Goal: Task Accomplishment & Management: Manage account settings

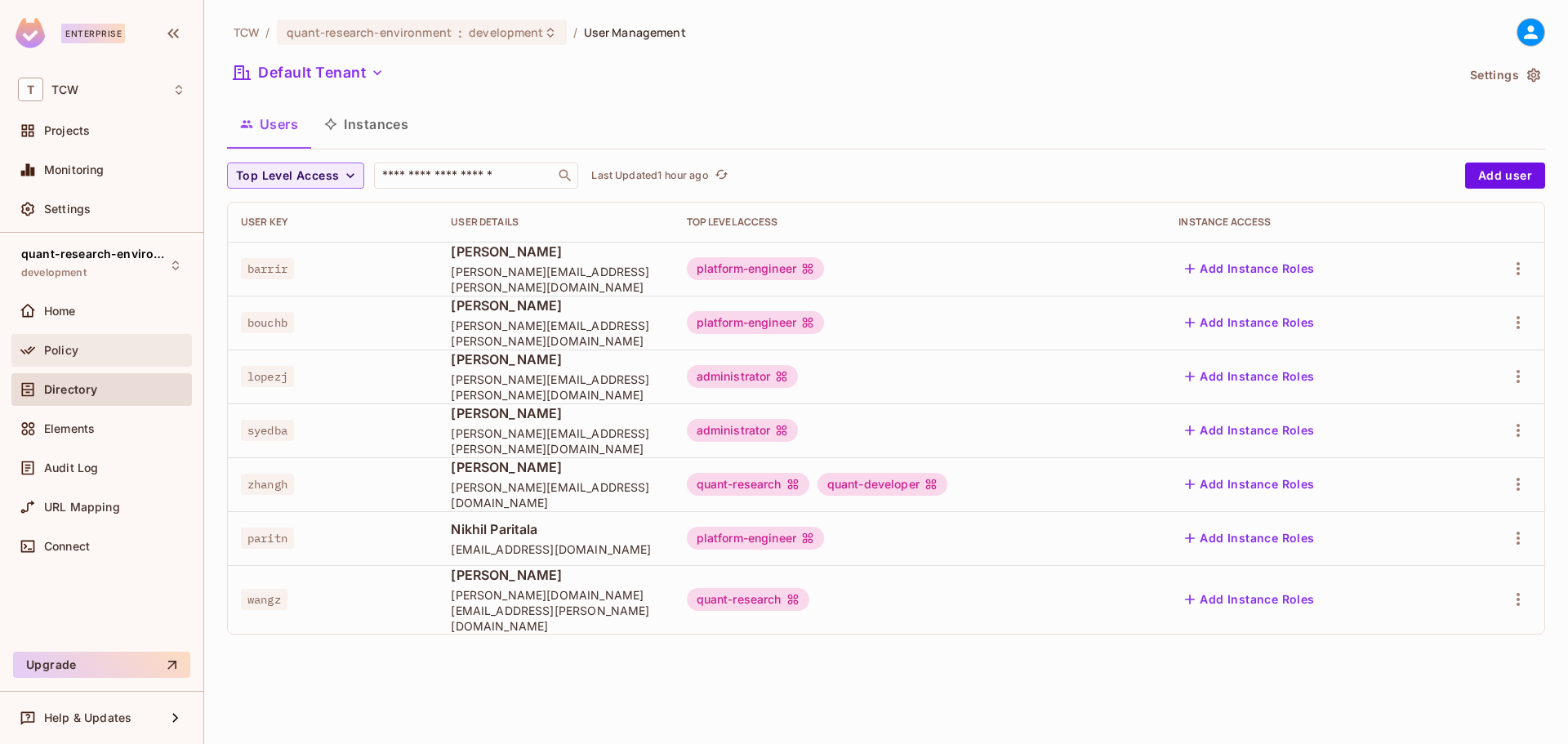
click at [69, 350] on span "Policy" at bounding box center [61, 350] width 34 height 13
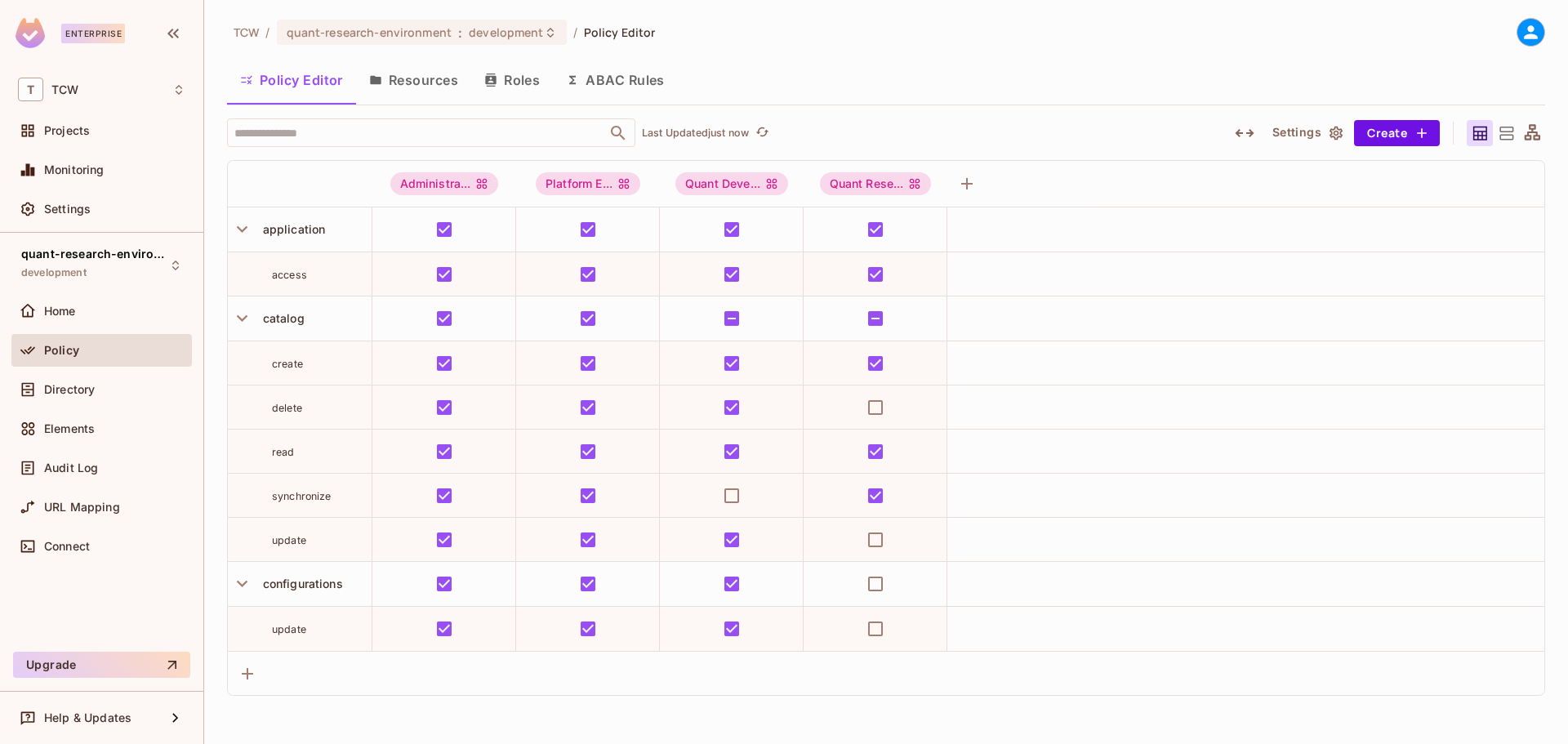
click at [516, 79] on button "Roles" at bounding box center [512, 79] width 81 height 41
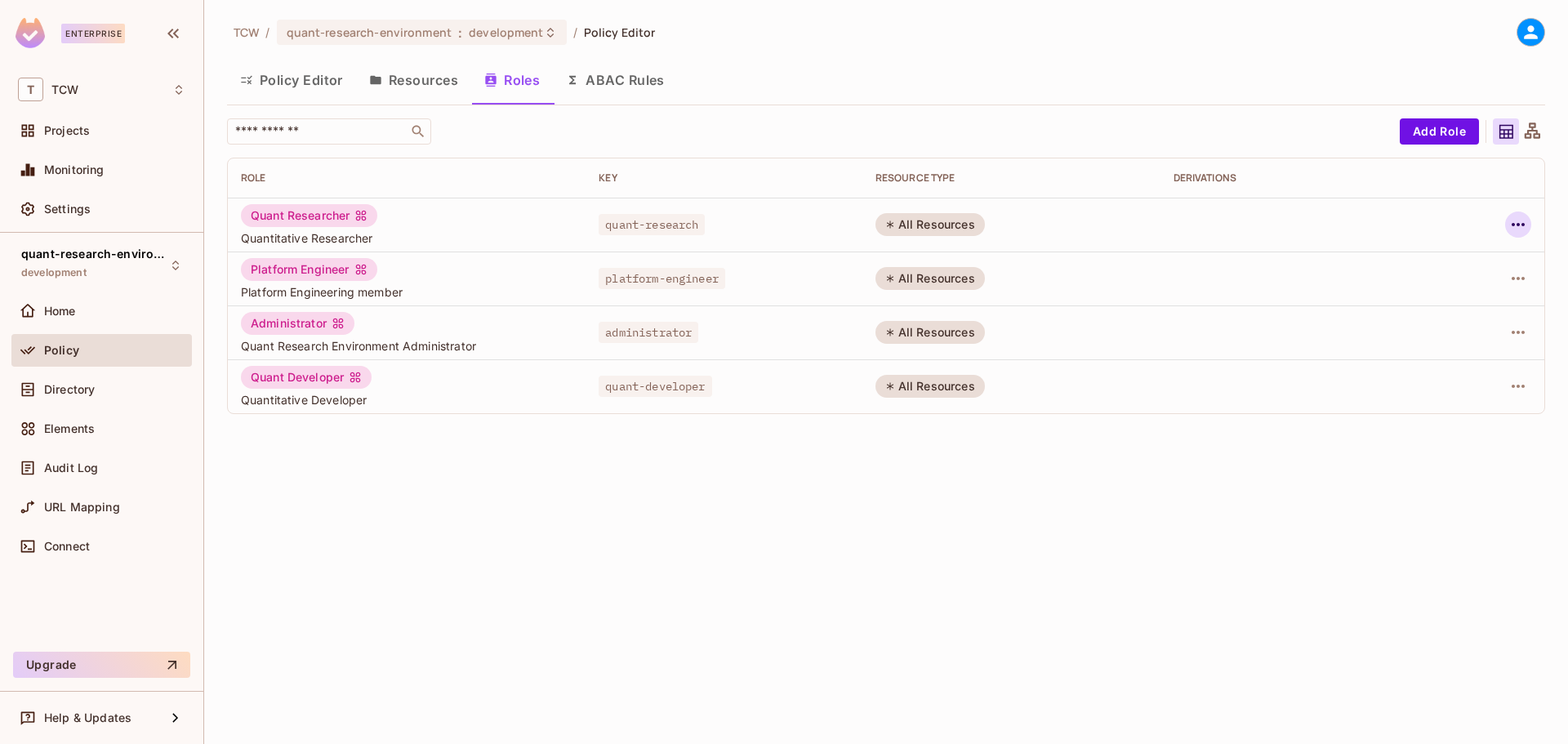
click at [1520, 226] on icon "button" at bounding box center [1518, 224] width 20 height 20
click at [1464, 258] on div "Edit Role" at bounding box center [1445, 262] width 49 height 16
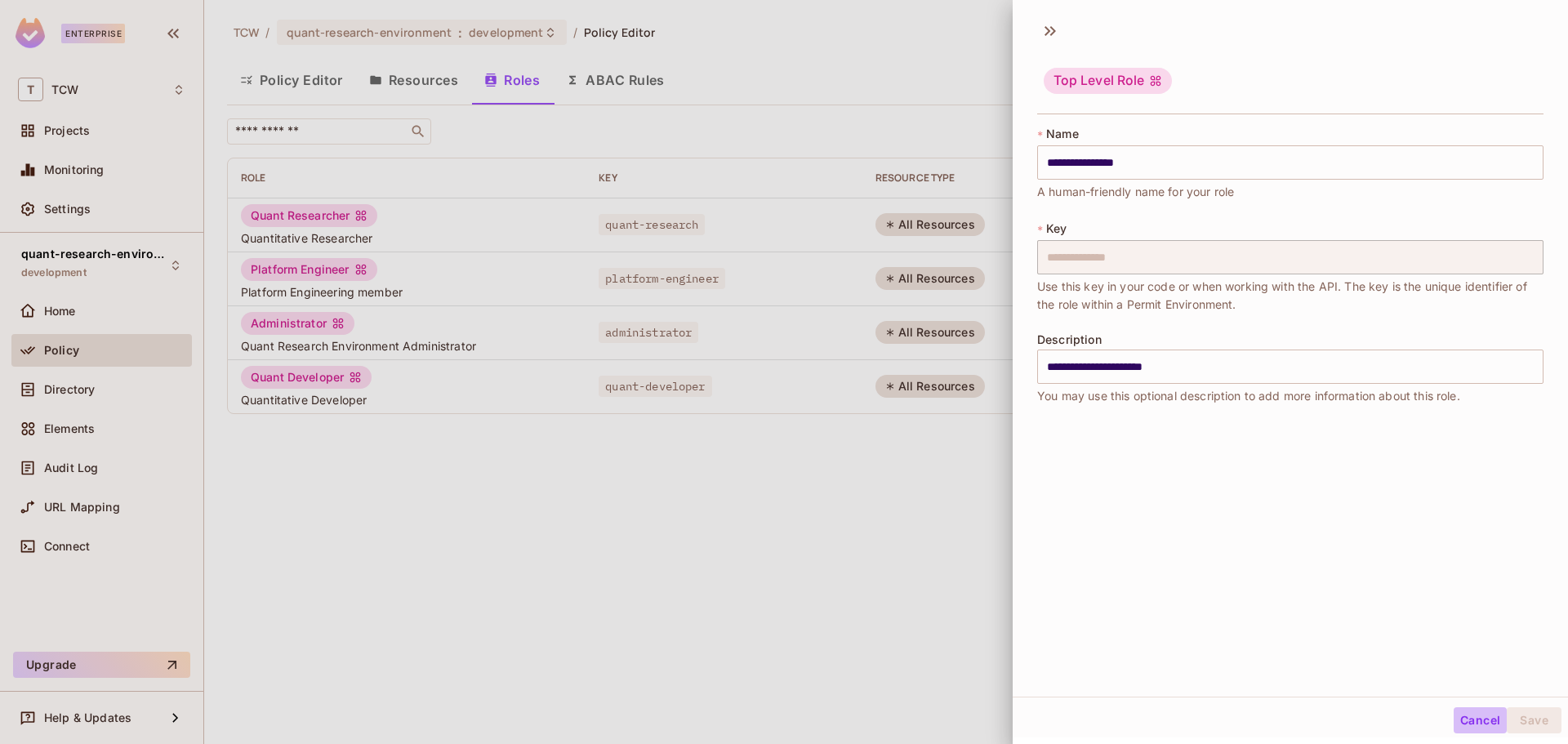
click at [1469, 721] on button "Cancel" at bounding box center [1480, 720] width 53 height 26
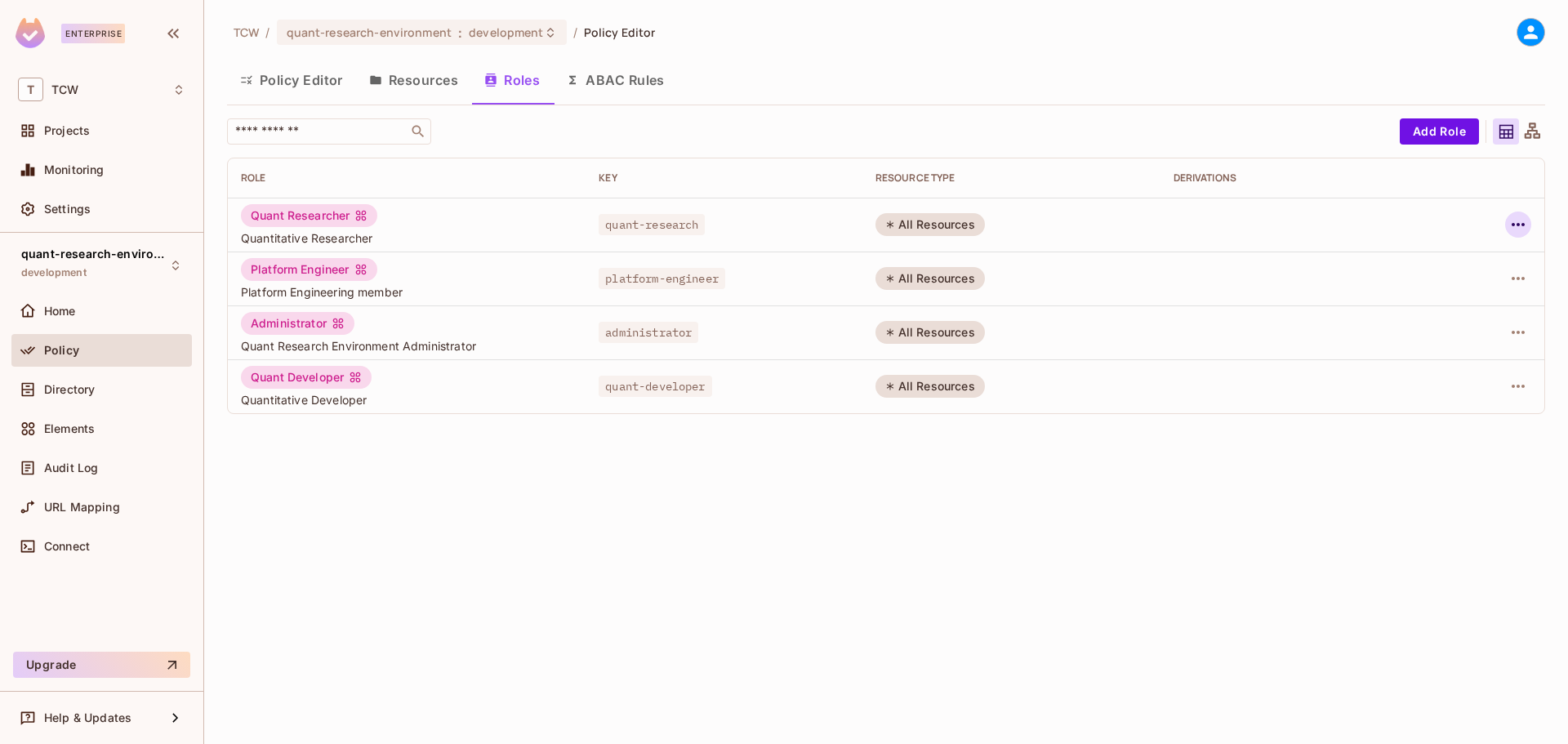
click at [1515, 219] on icon "button" at bounding box center [1518, 224] width 20 height 20
click at [1515, 219] on div at bounding box center [784, 372] width 1568 height 744
click at [439, 33] on span "quant-research-environment" at bounding box center [368, 32] width 165 height 15
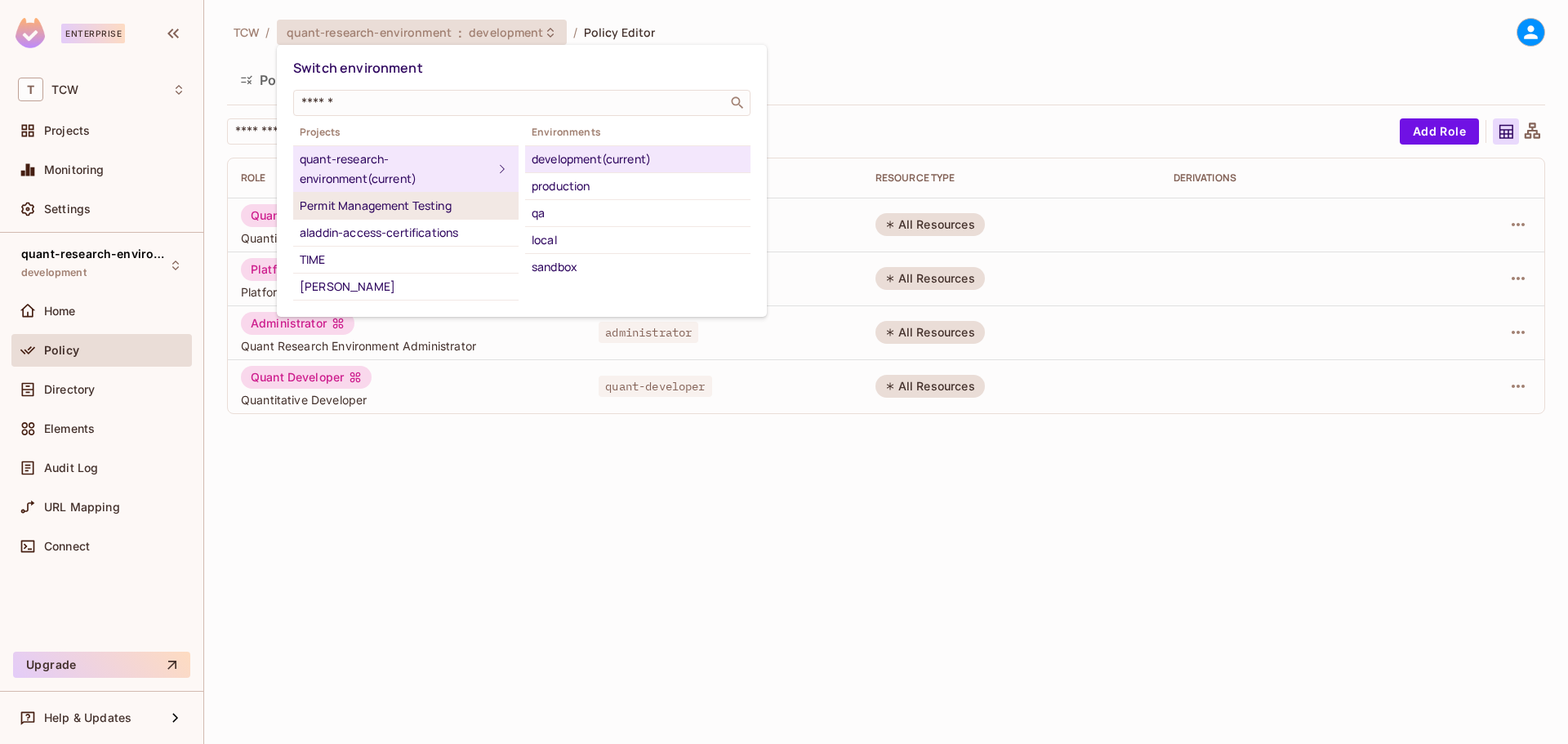
click at [419, 204] on div "Permit Management Testing" at bounding box center [405, 206] width 213 height 20
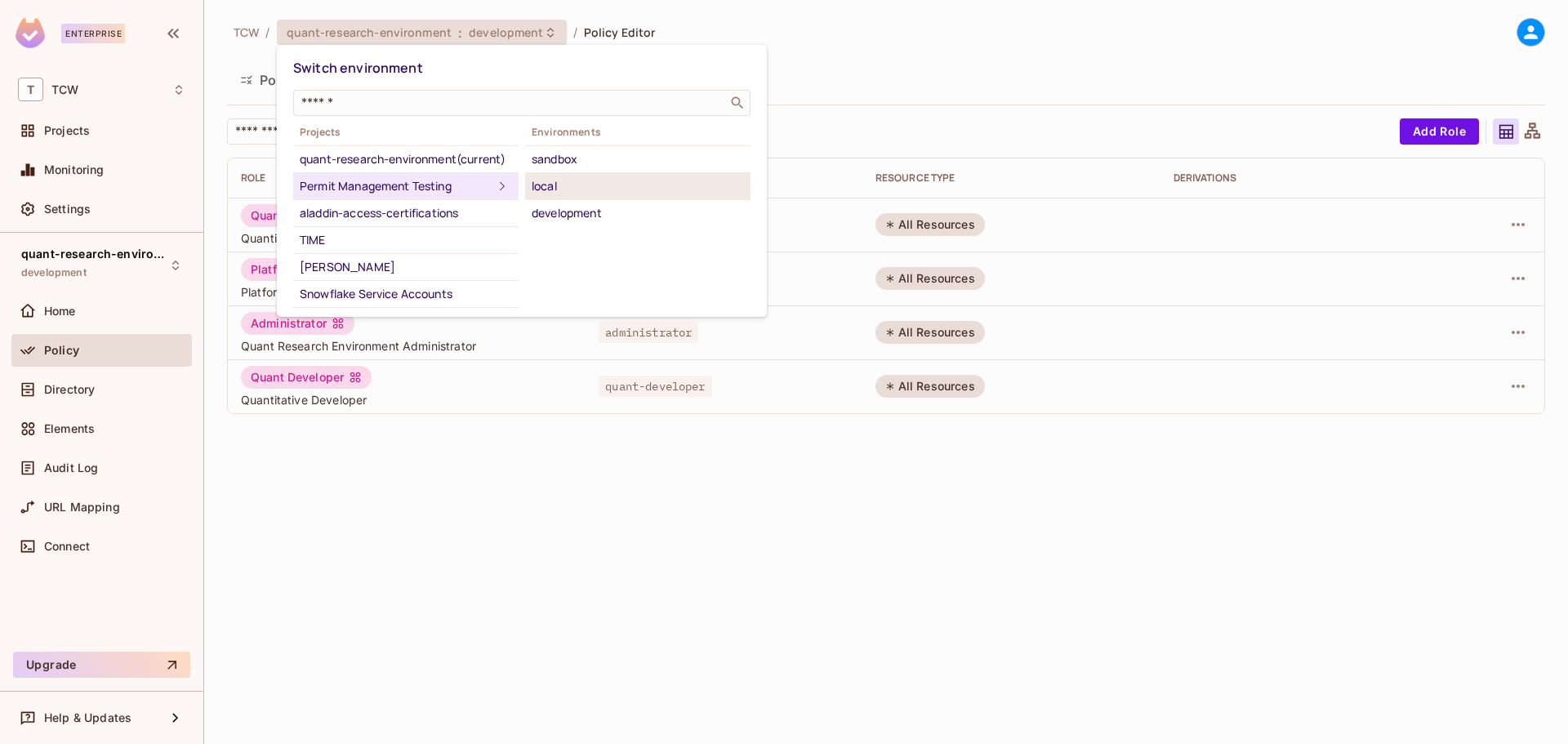
click at [578, 180] on div "local" at bounding box center [638, 186] width 213 height 20
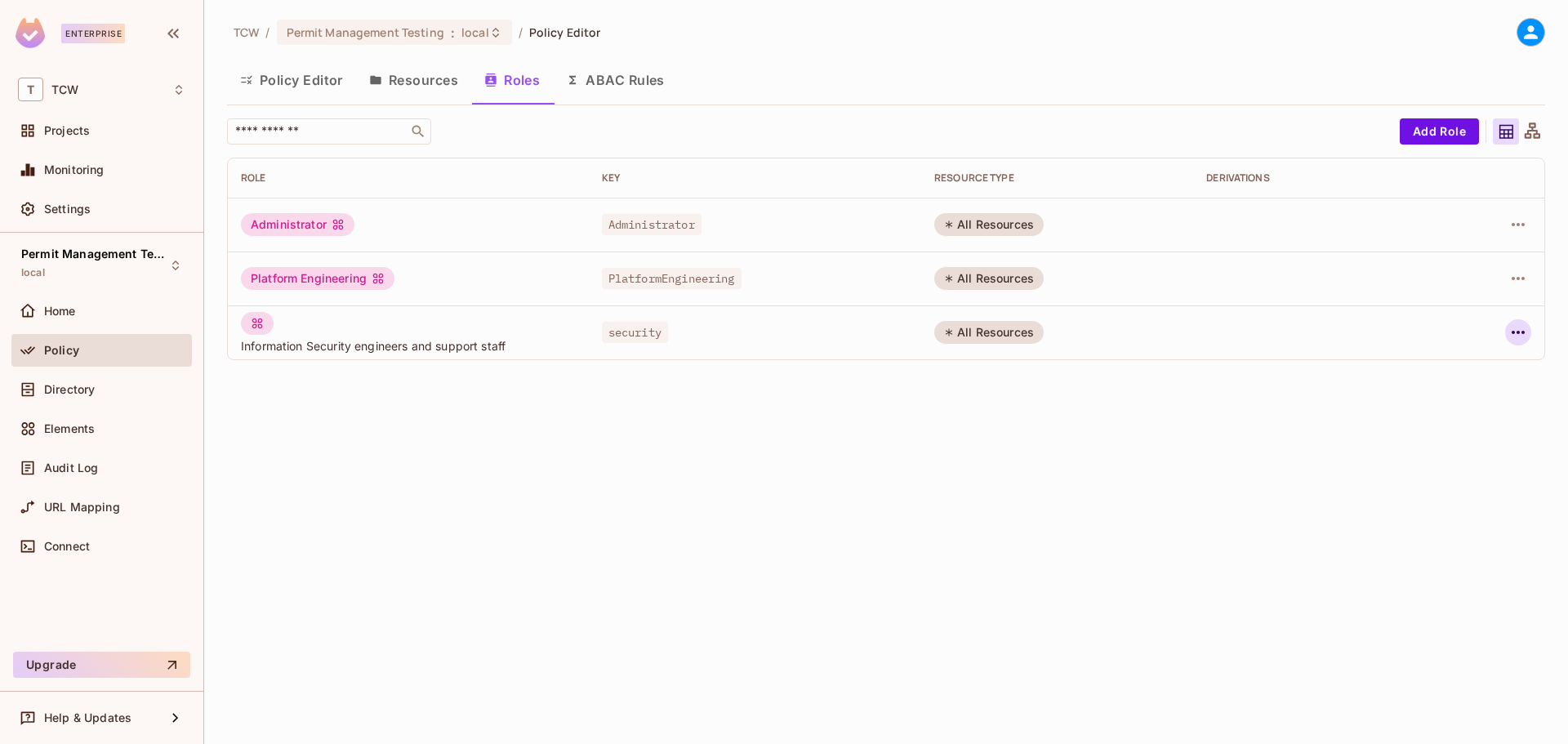
click at [1520, 335] on icon "button" at bounding box center [1518, 332] width 20 height 20
click at [1463, 437] on div "Delete Role" at bounding box center [1452, 441] width 63 height 16
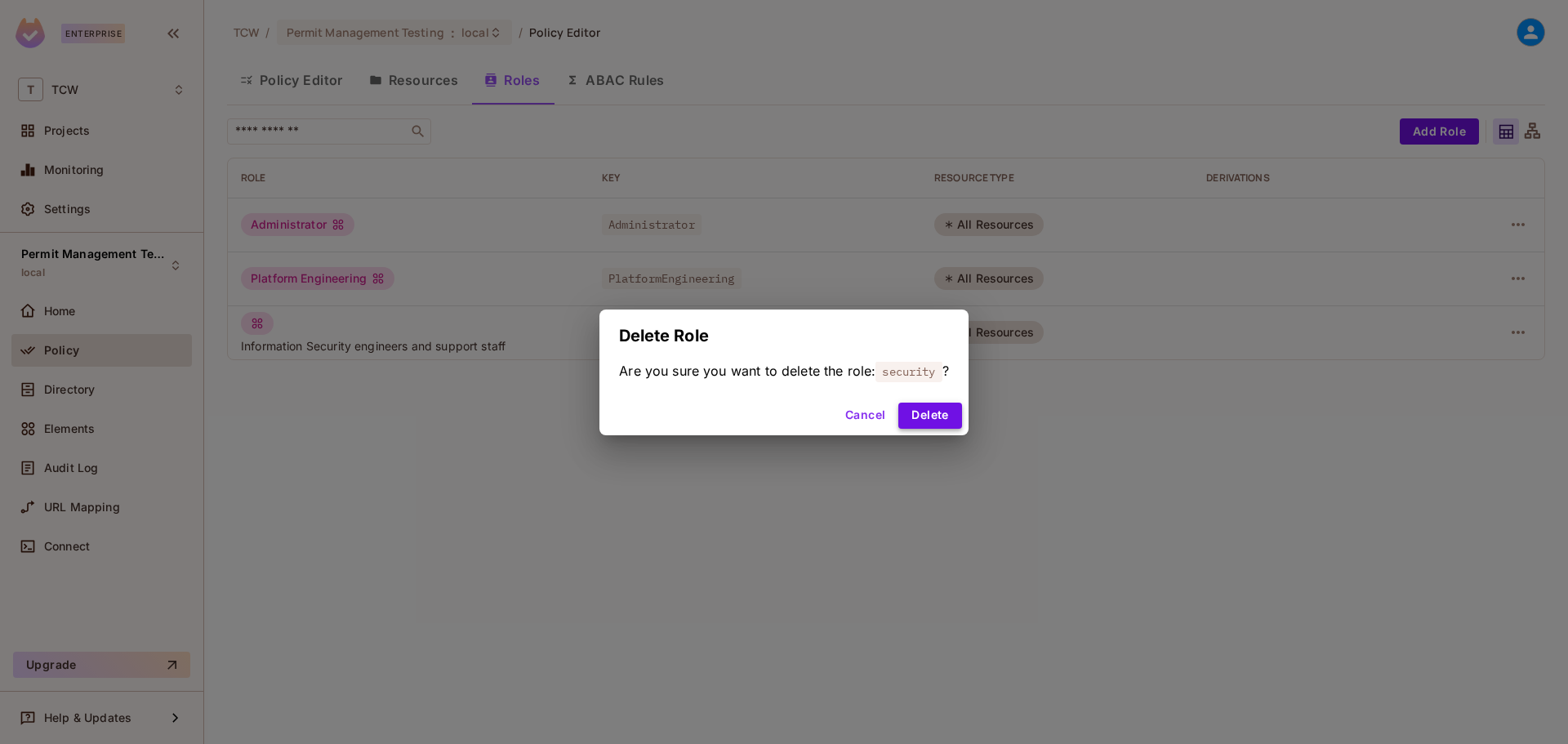
click at [921, 413] on button "Delete" at bounding box center [929, 415] width 63 height 26
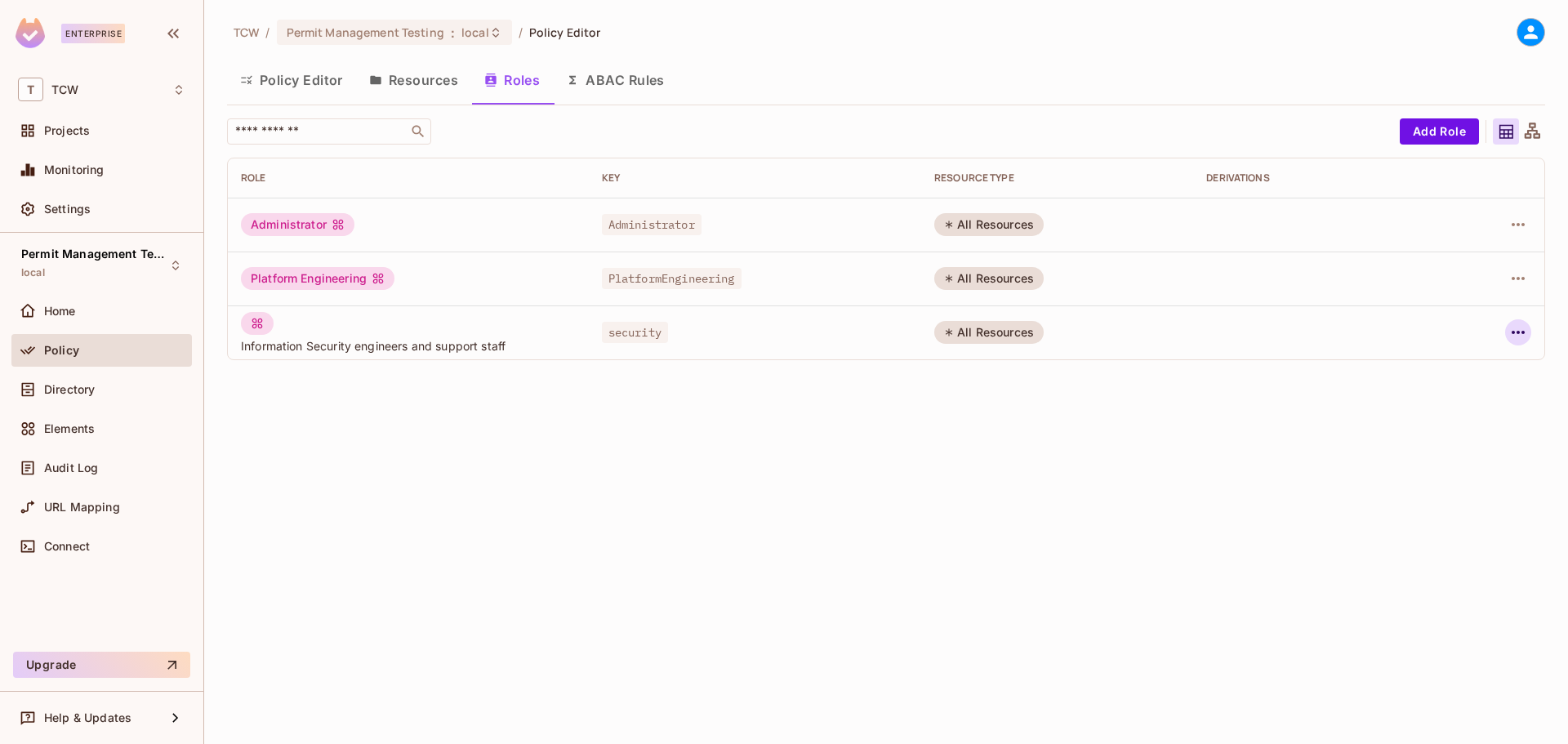
click at [1519, 331] on icon "button" at bounding box center [1518, 331] width 13 height 3
click at [1451, 434] on div "Delete Role" at bounding box center [1452, 441] width 63 height 16
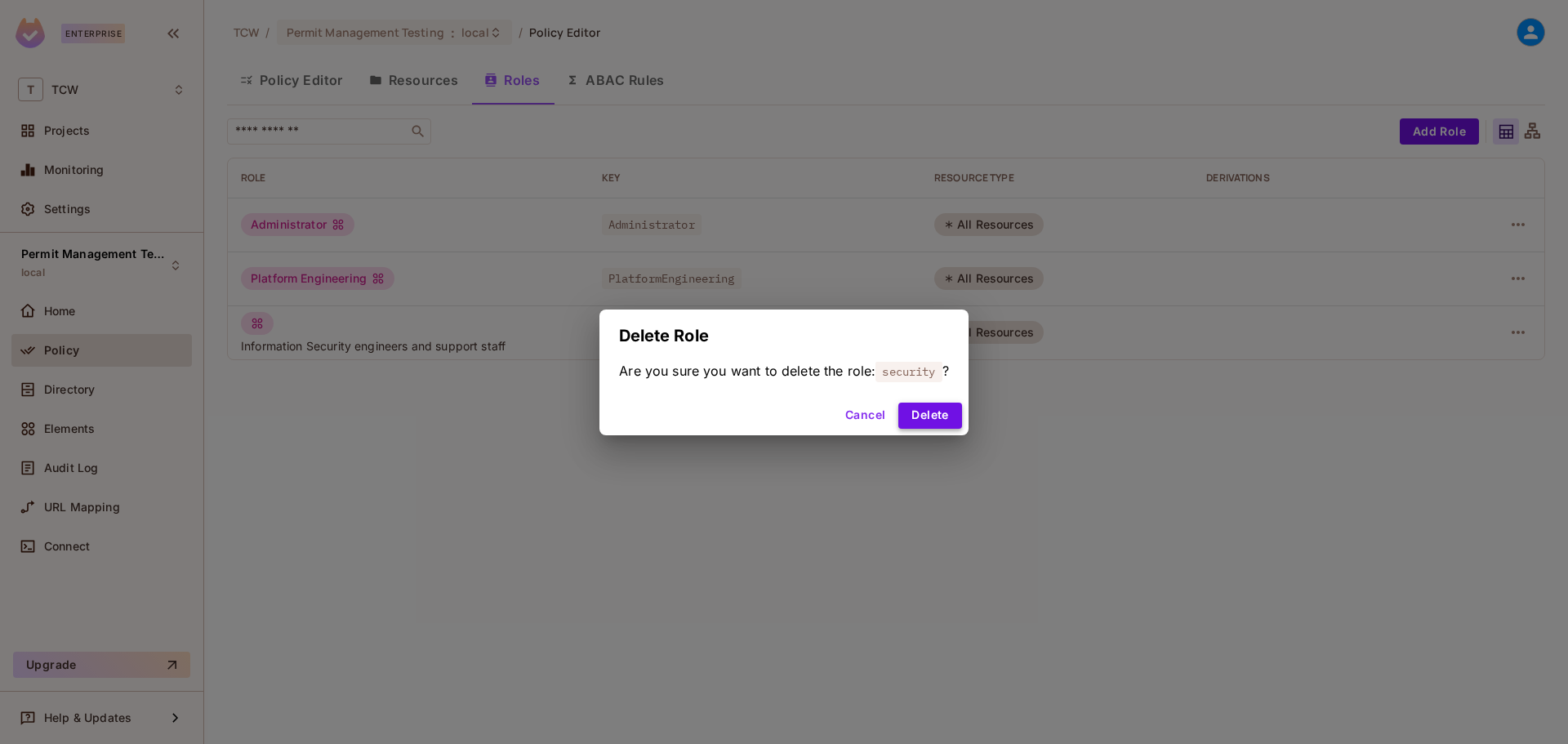
click at [930, 414] on button "Delete" at bounding box center [929, 415] width 63 height 26
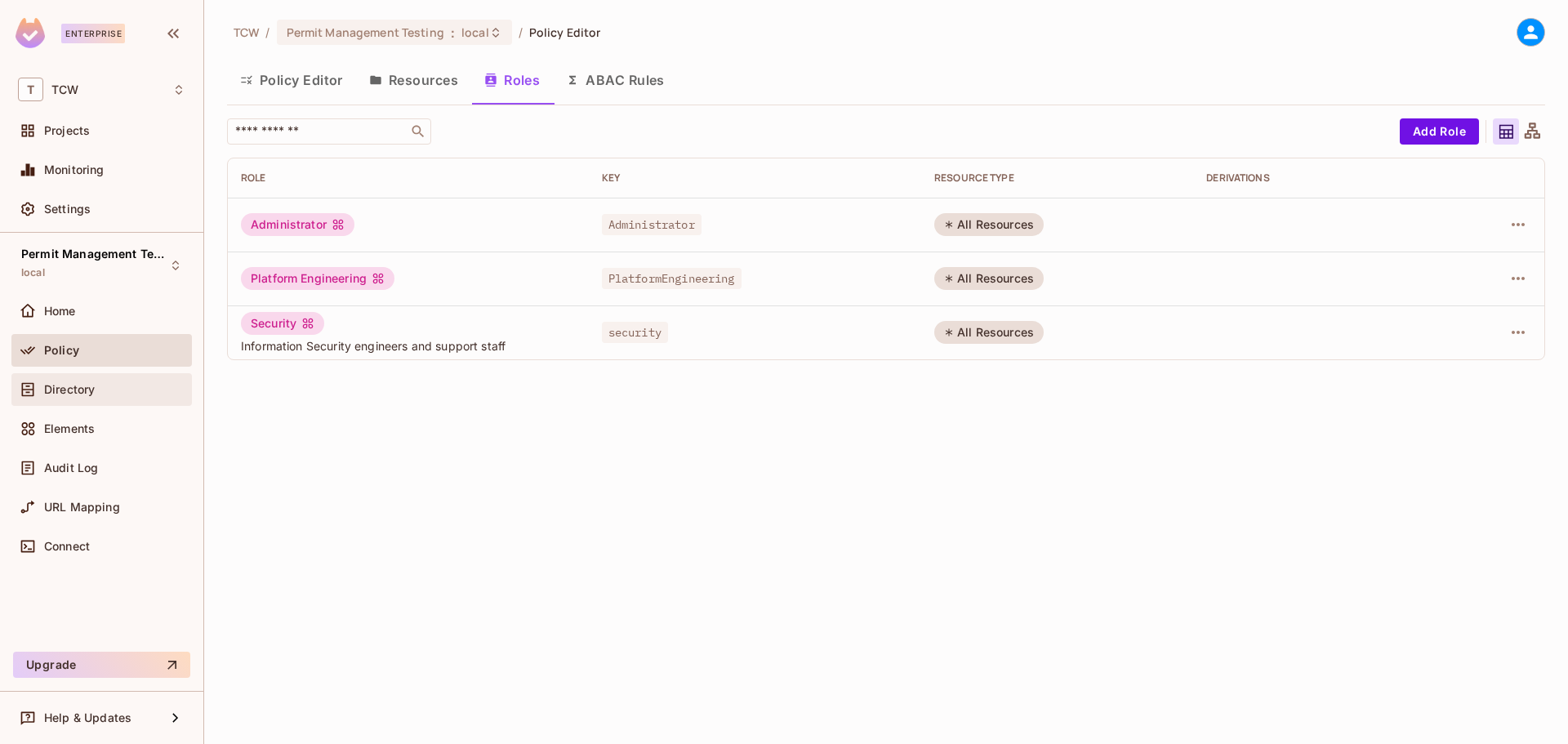
click at [94, 389] on span "Directory" at bounding box center [70, 389] width 51 height 13
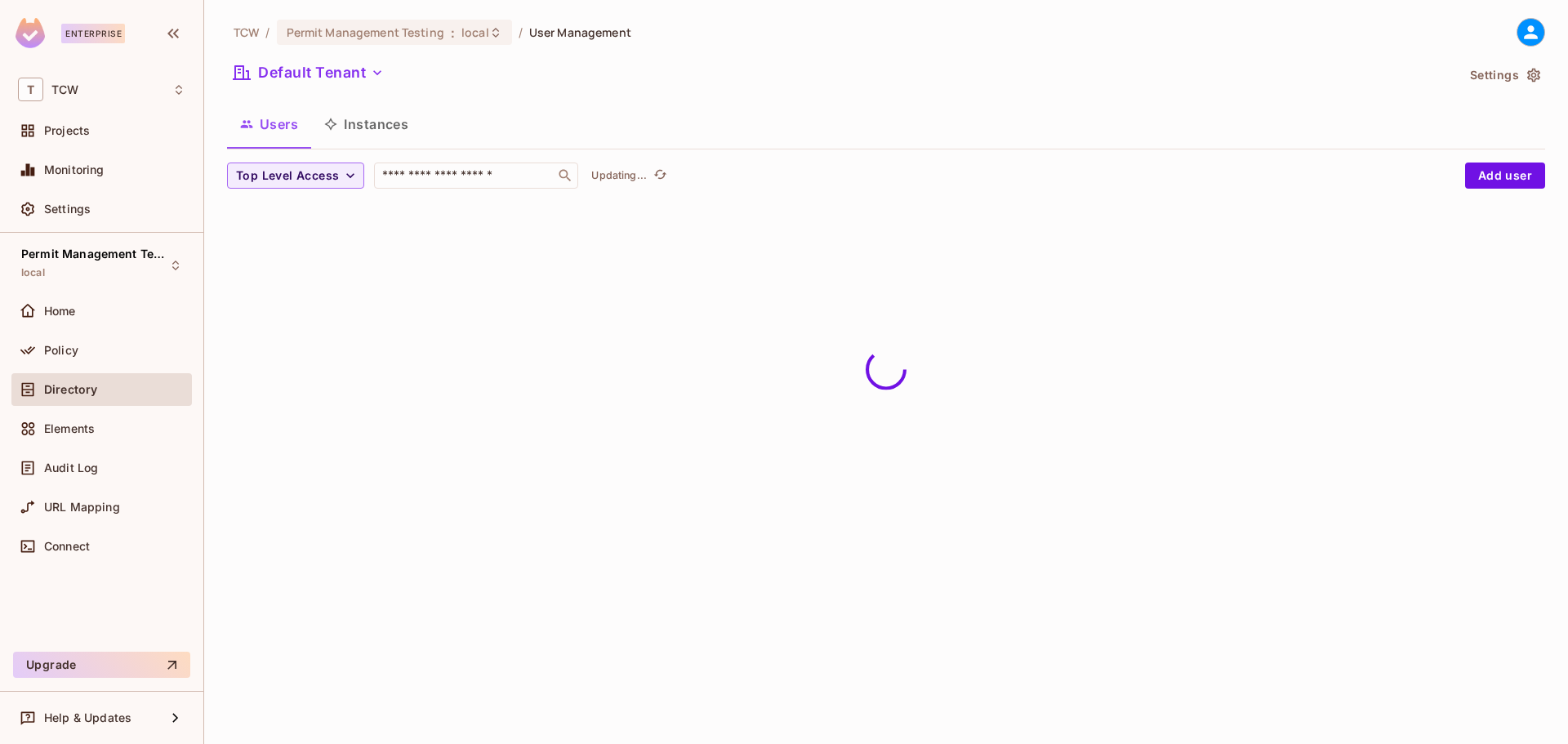
click at [366, 118] on button "Instances" at bounding box center [366, 124] width 111 height 41
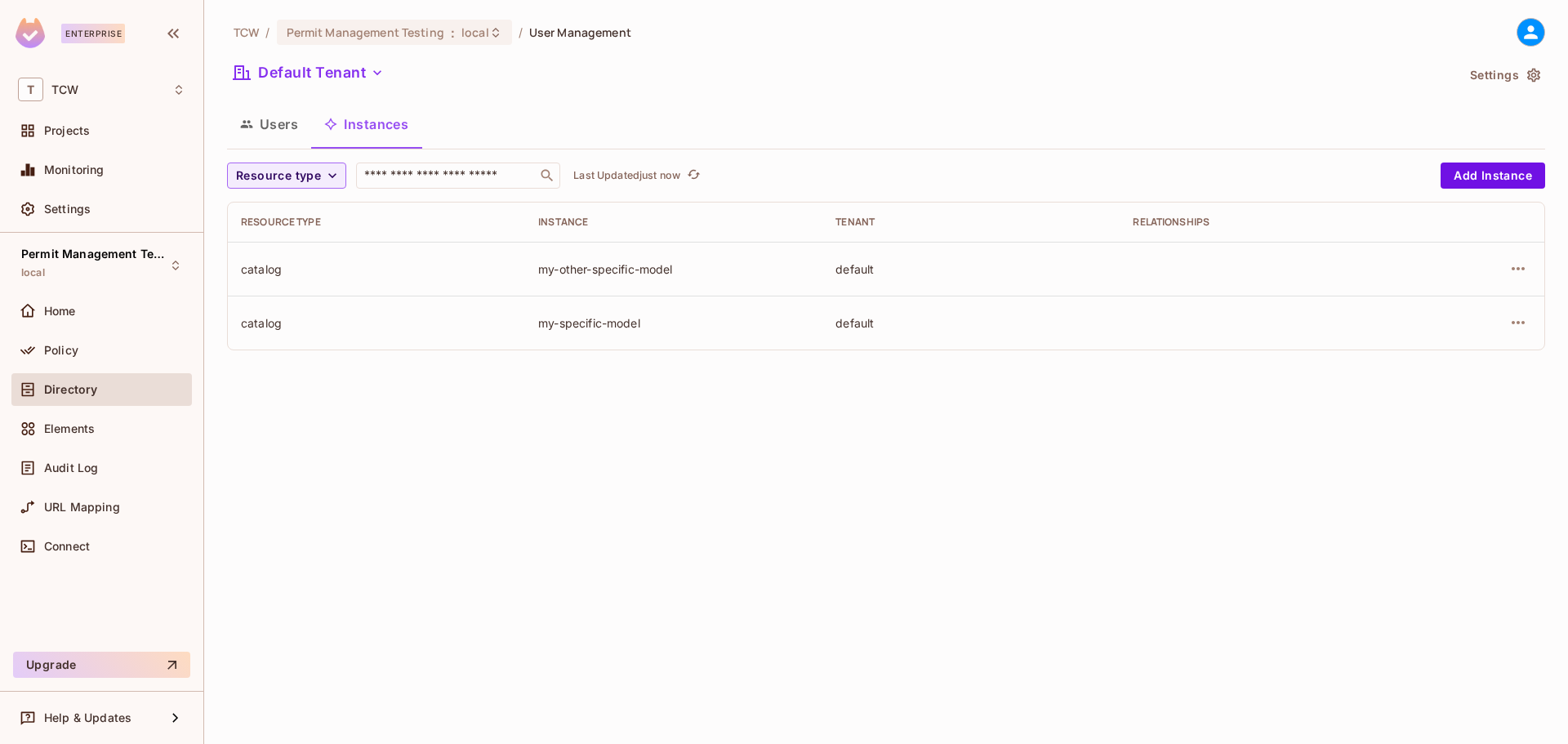
click at [269, 125] on button "Users" at bounding box center [268, 124] width 84 height 41
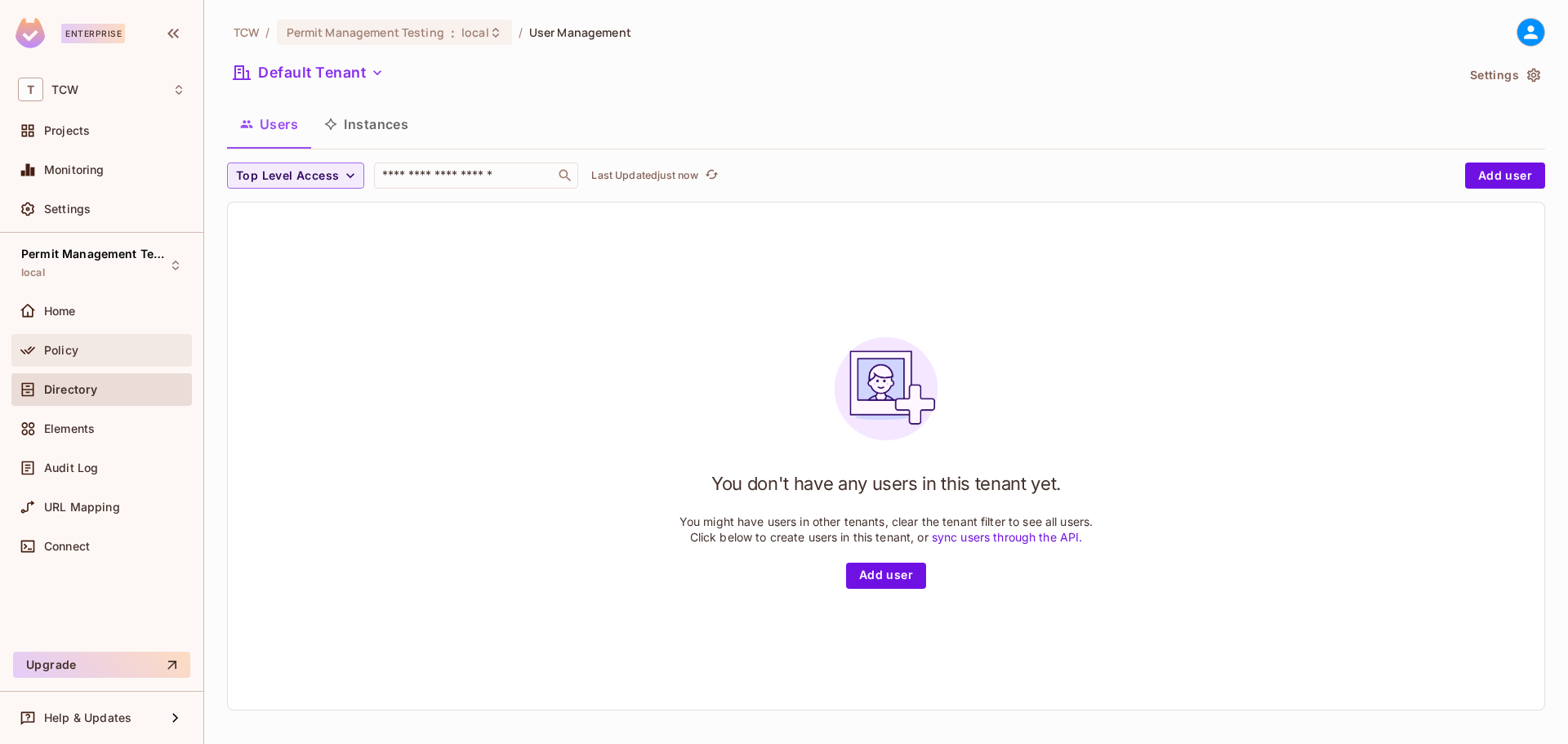
click at [75, 360] on div "Policy" at bounding box center [101, 350] width 180 height 33
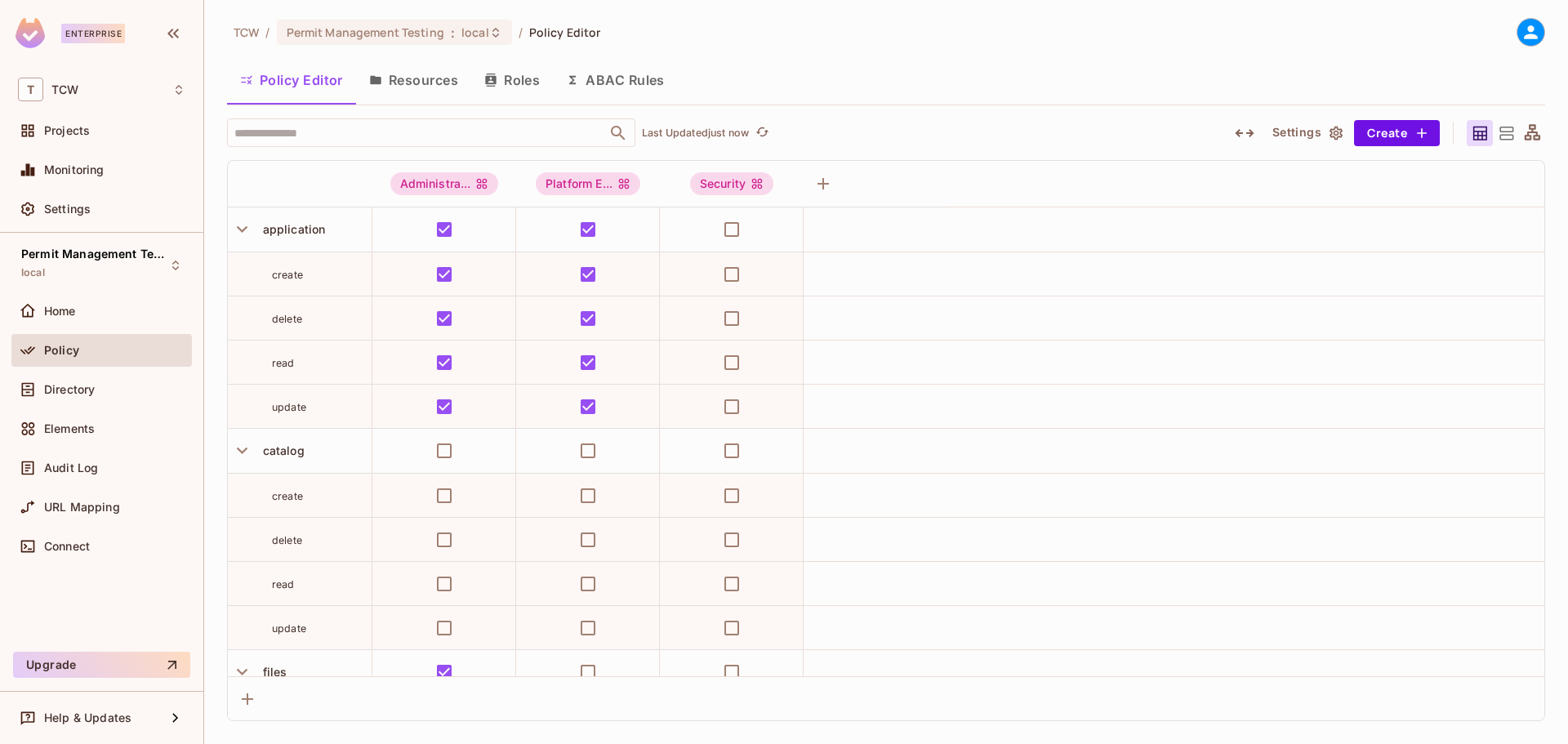
click at [514, 82] on button "Roles" at bounding box center [512, 79] width 81 height 41
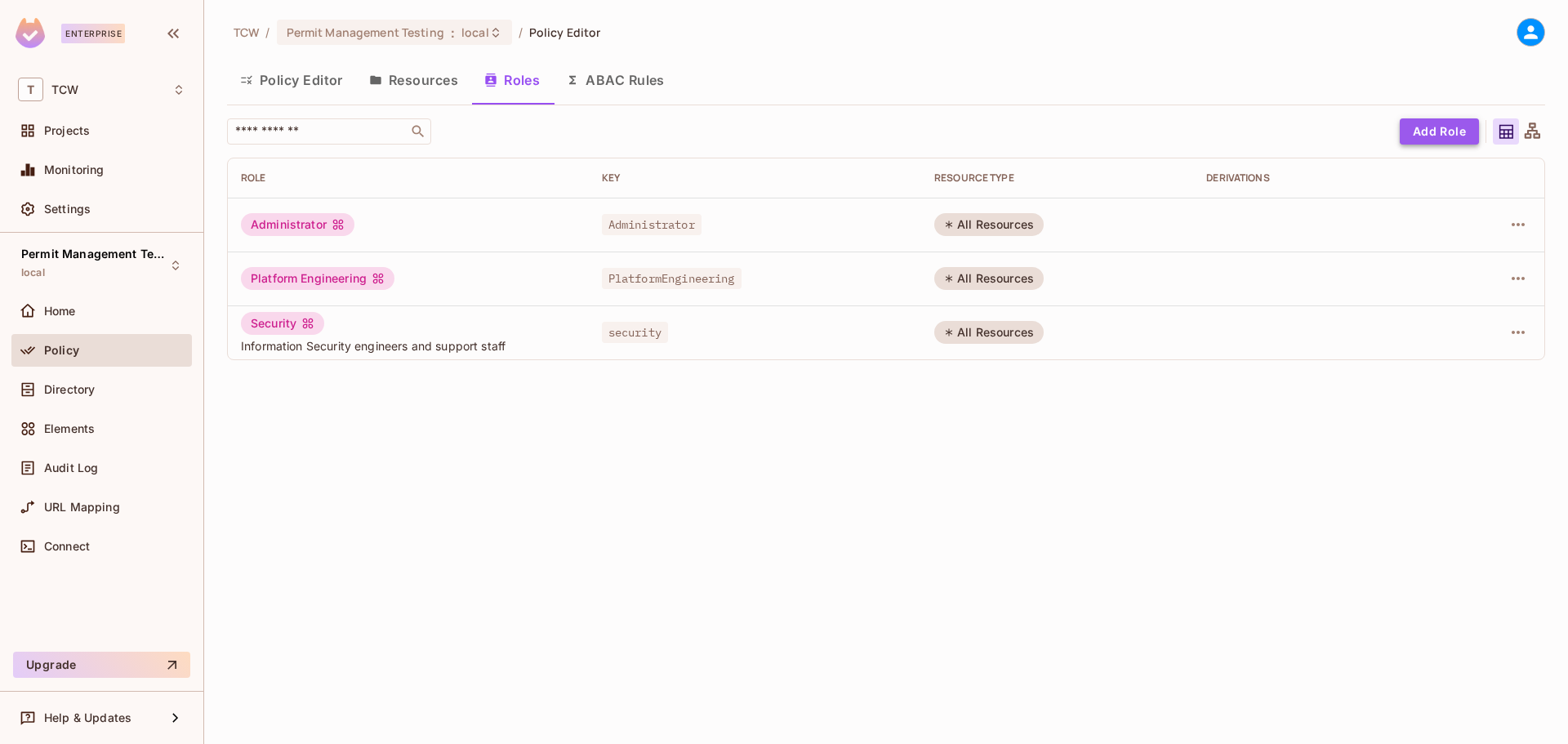
click at [1423, 133] on button "Add Role" at bounding box center [1440, 131] width 79 height 26
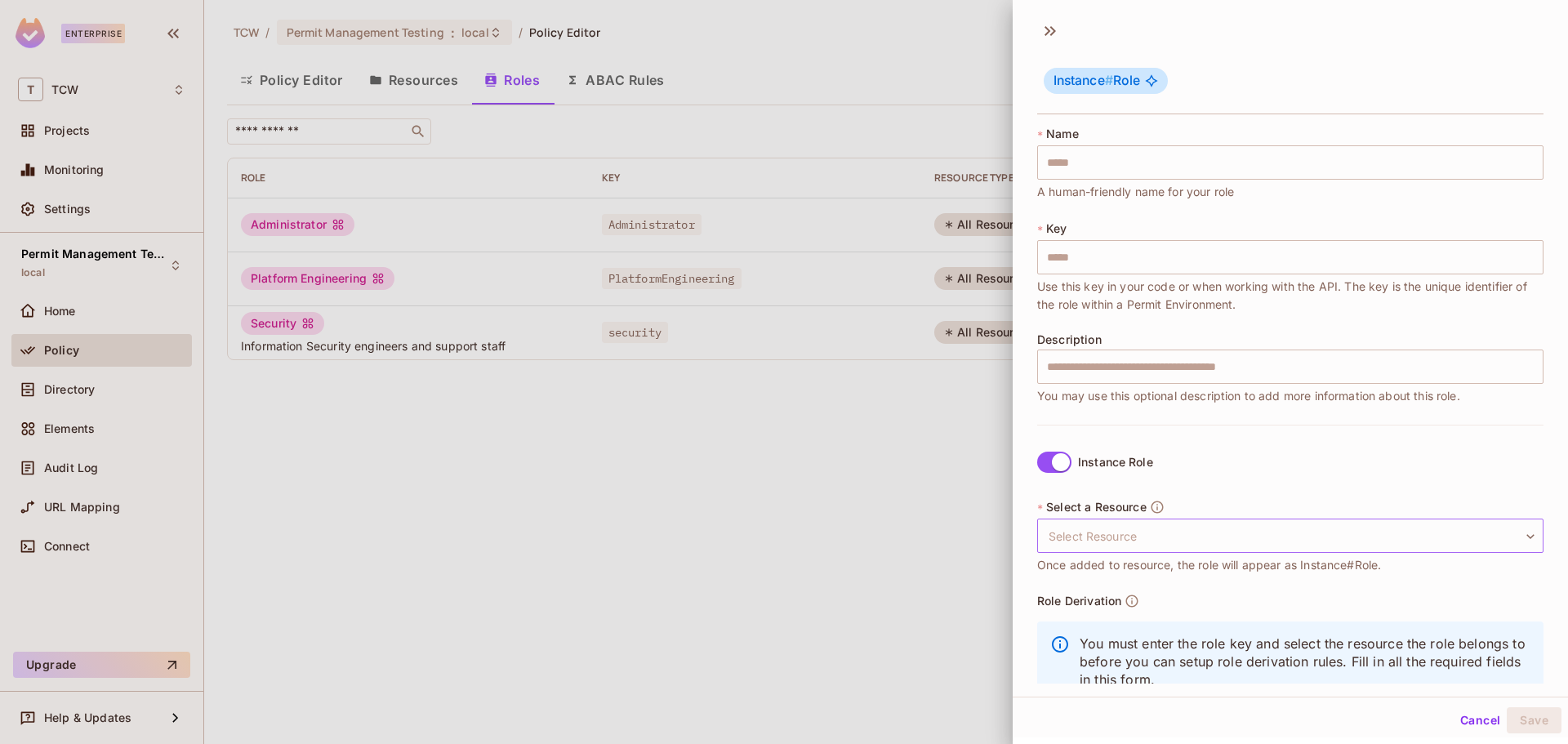
click at [1221, 536] on body "Enterprise T TCW Projects Monitoring Settings Permit Management Testing local H…" at bounding box center [784, 372] width 1568 height 744
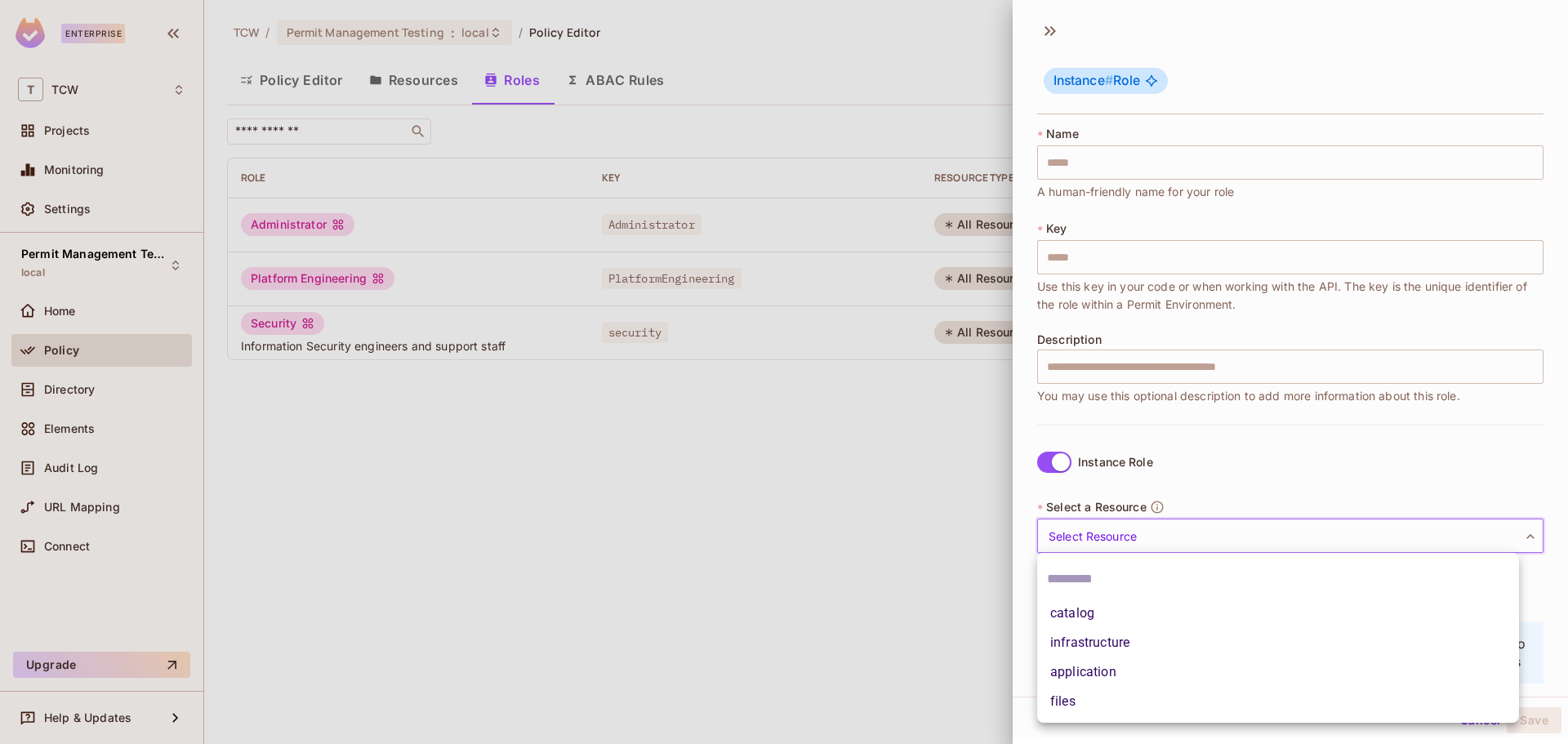
click at [1221, 536] on div at bounding box center [784, 372] width 1568 height 744
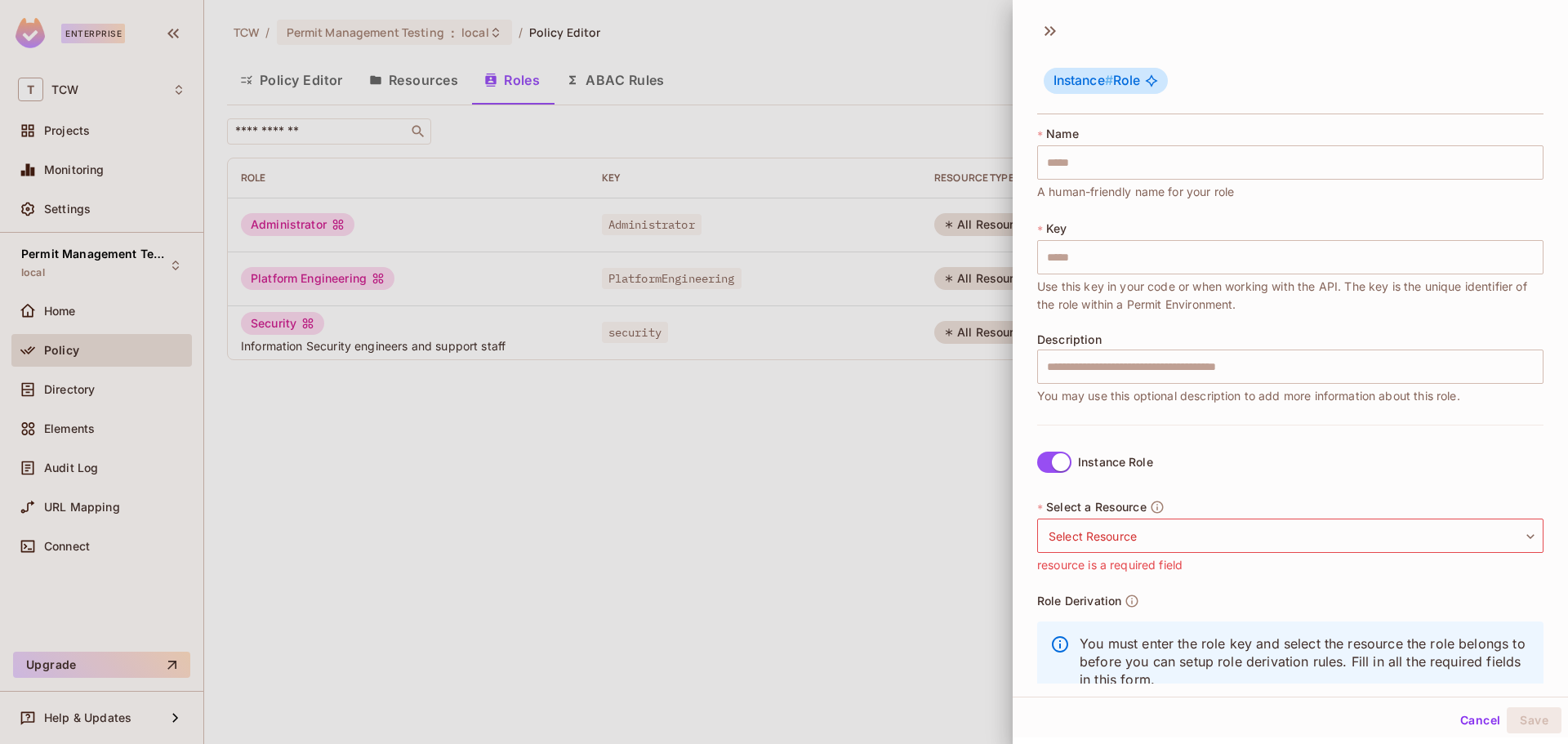
click at [1003, 436] on div at bounding box center [784, 372] width 1568 height 744
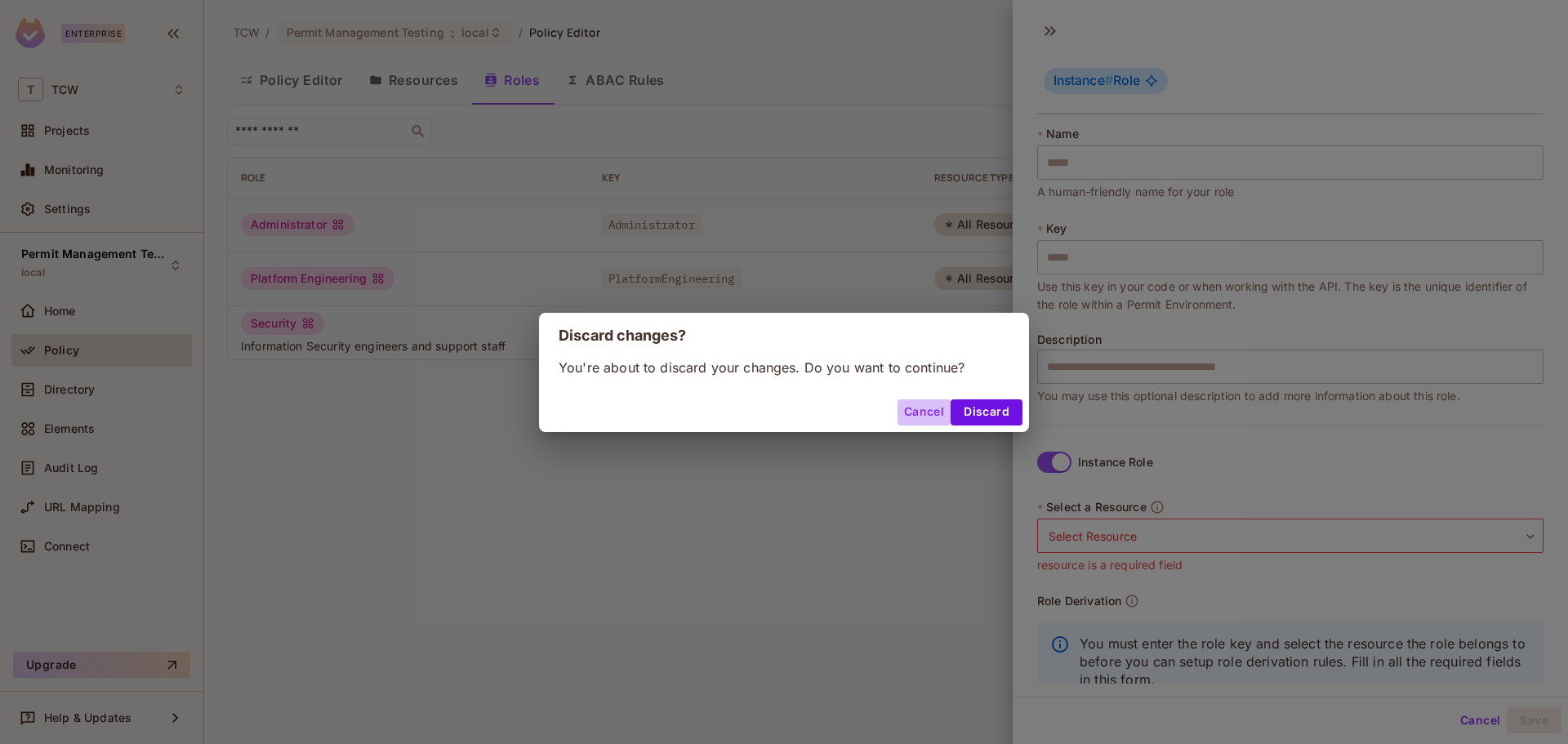
click at [926, 414] on button "Cancel" at bounding box center [924, 413] width 53 height 26
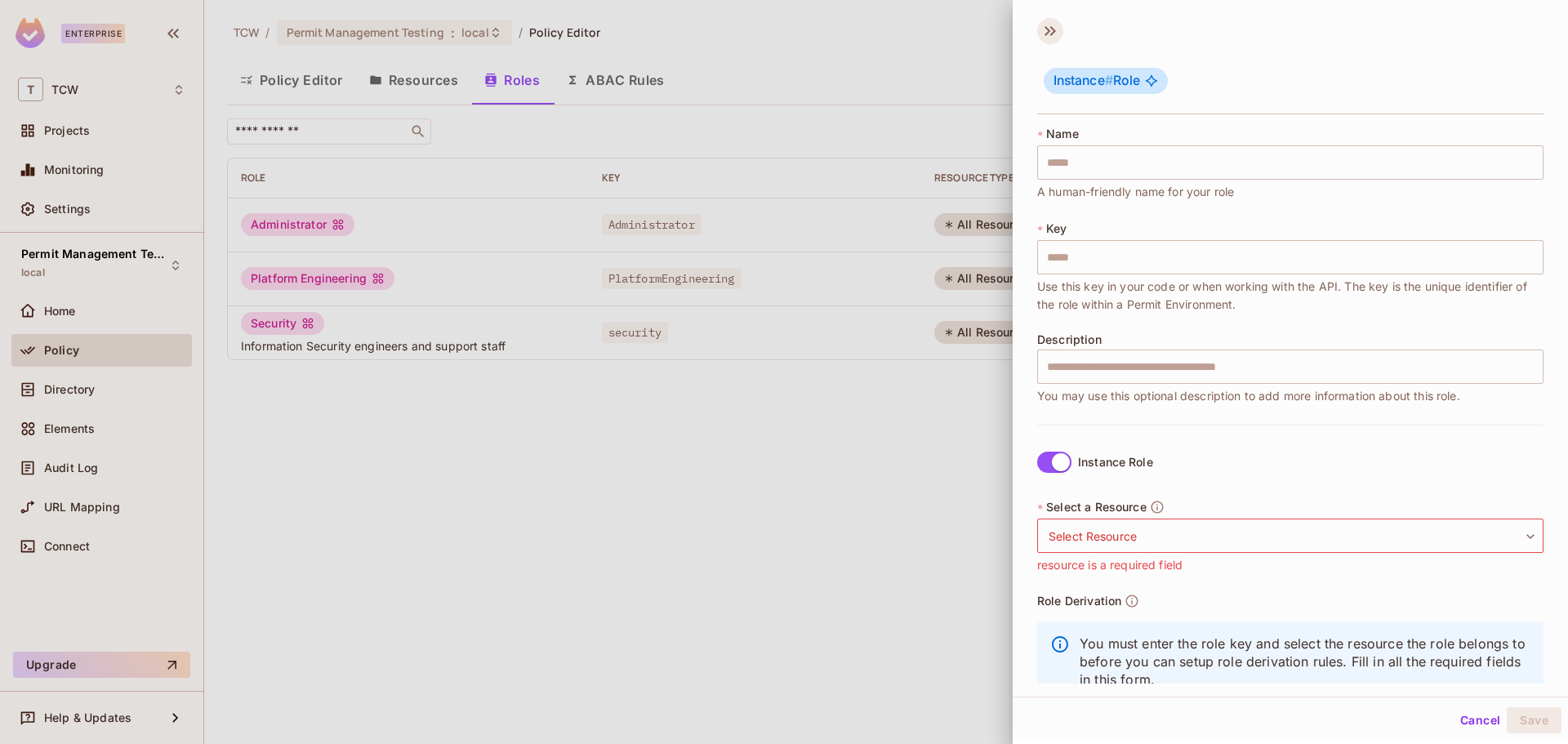
click at [1047, 36] on icon at bounding box center [1050, 31] width 26 height 26
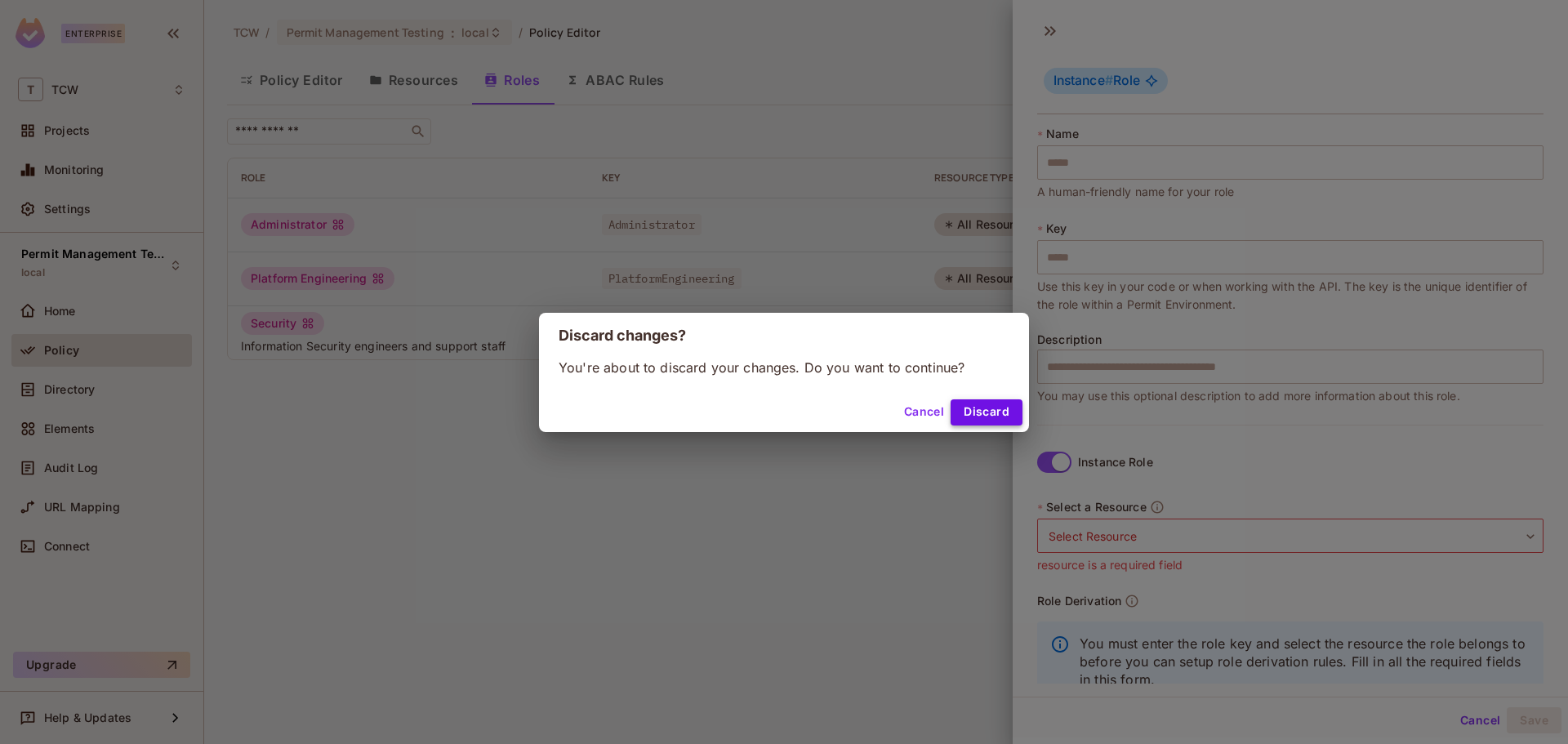
click at [992, 408] on button "Discard" at bounding box center [986, 413] width 72 height 26
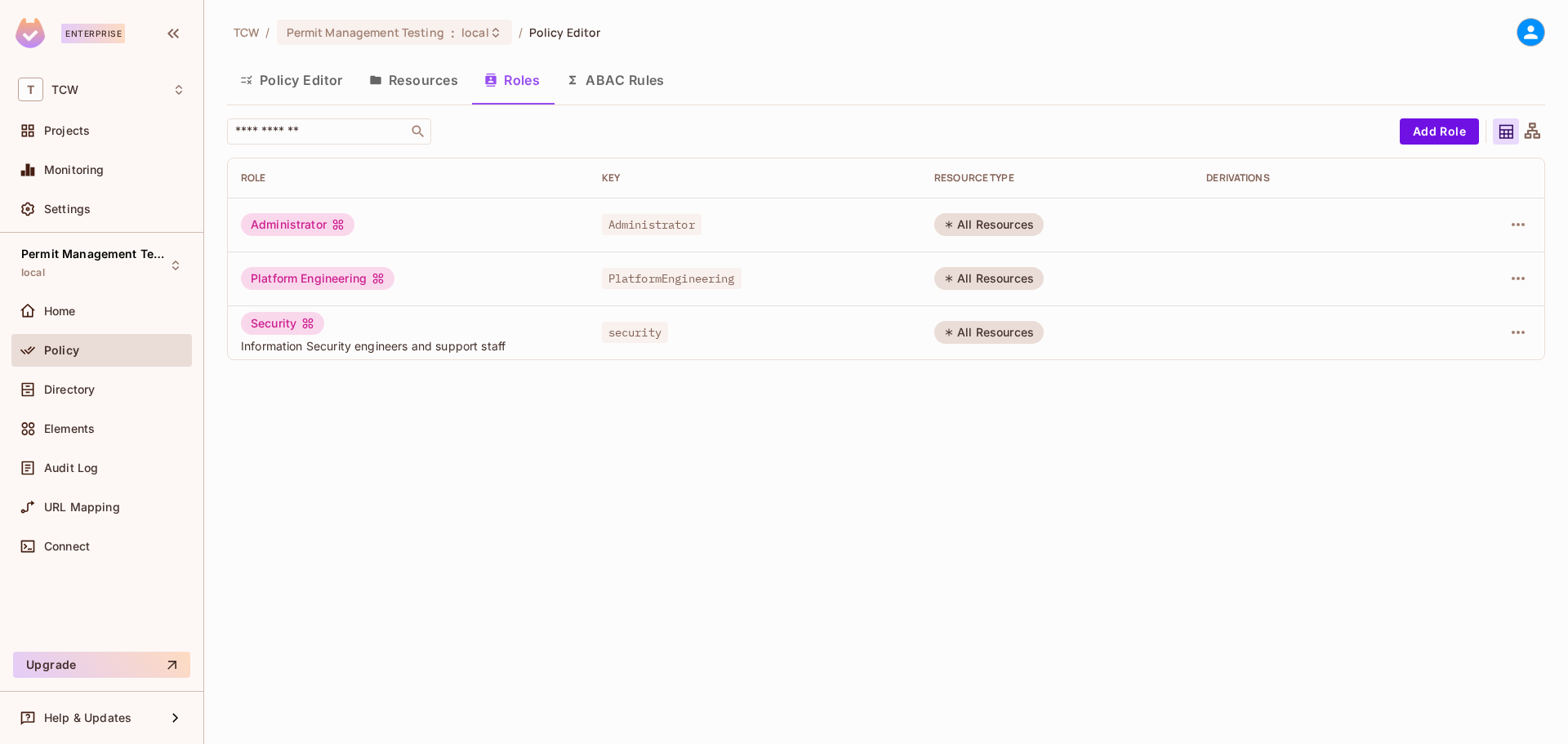
click at [697, 485] on div "TCW / Permit Management Testing : local / Policy Editor Policy Editor Resources…" at bounding box center [886, 372] width 1364 height 744
click at [395, 25] on span "Permit Management Testing" at bounding box center [365, 32] width 158 height 15
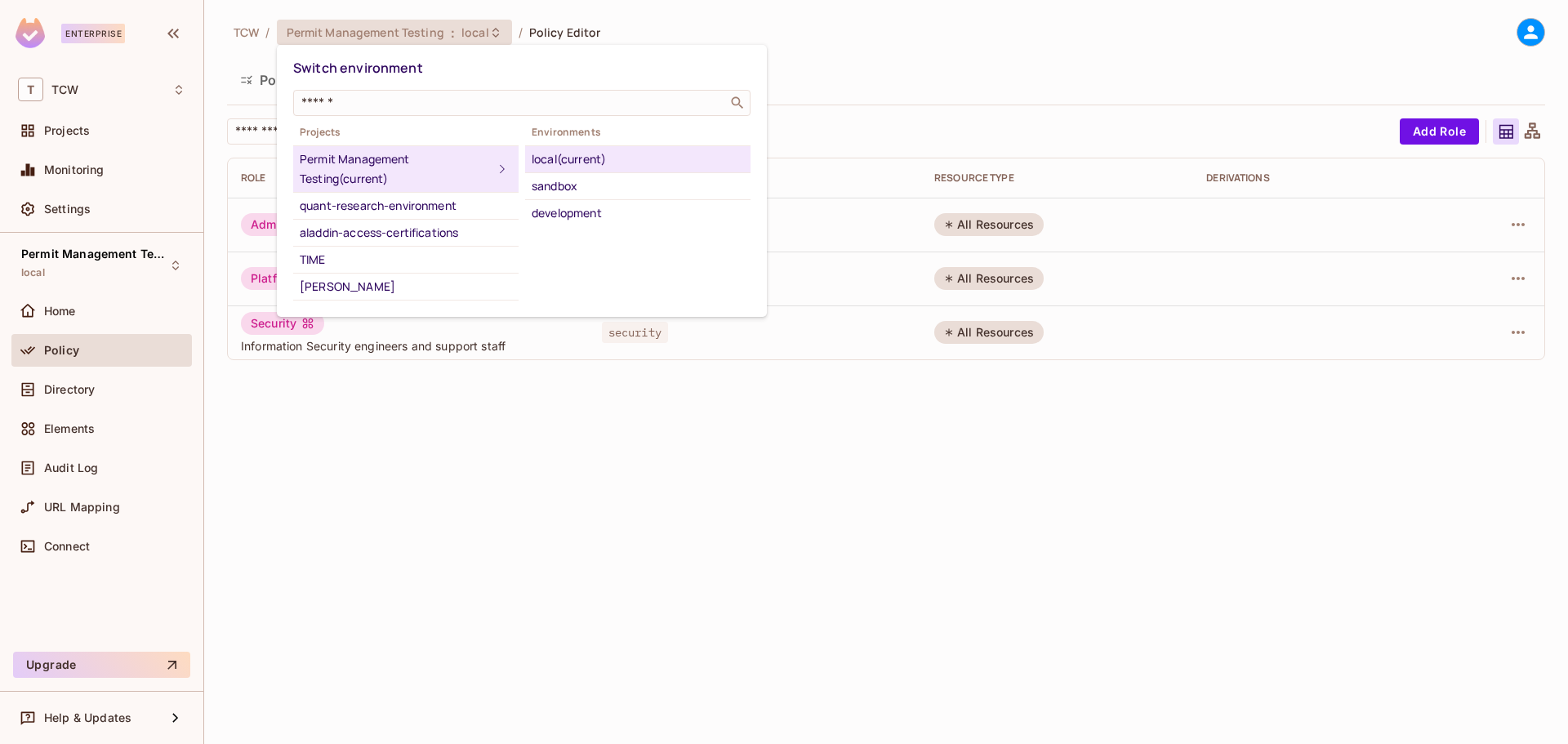
scroll to position [126, 0]
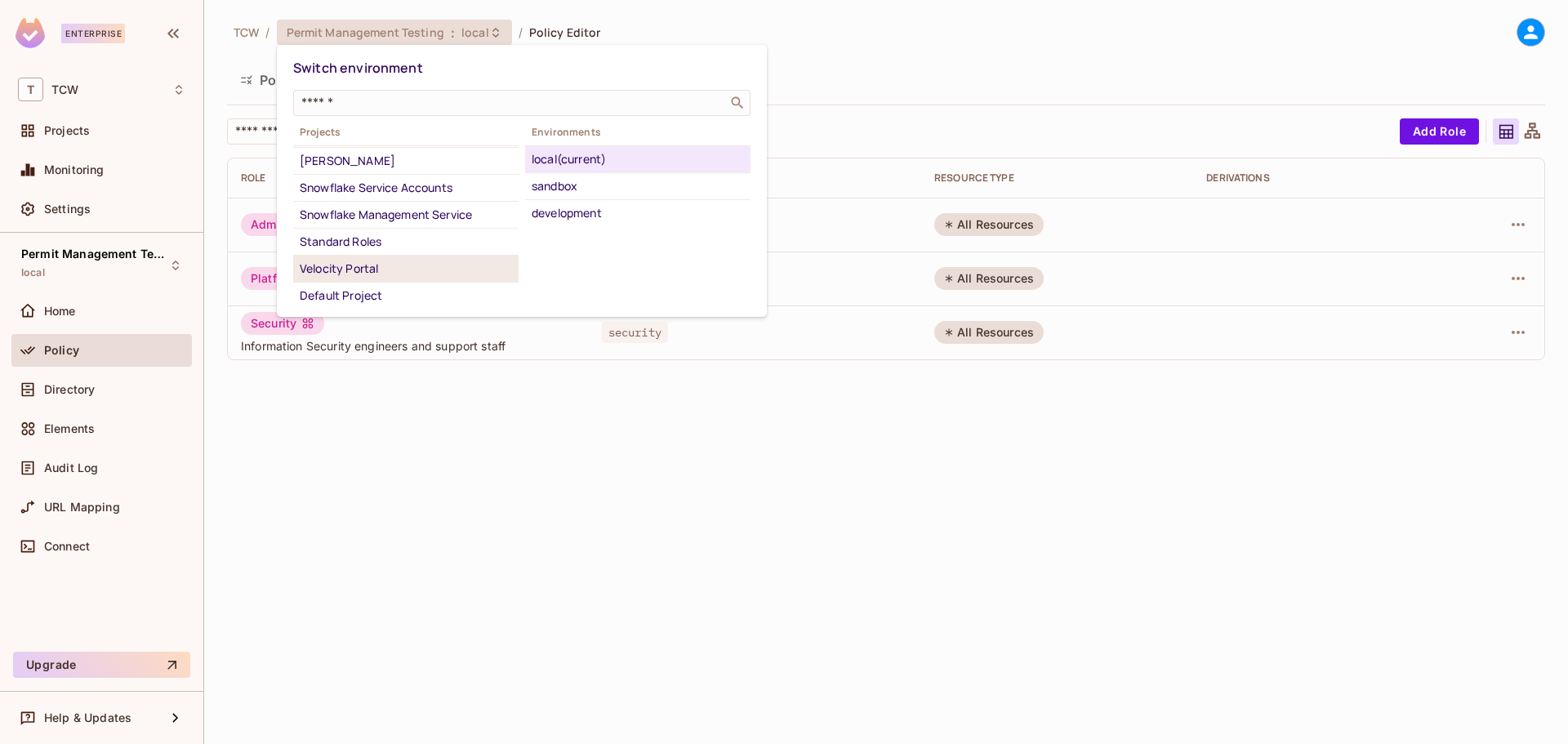
click at [384, 269] on div "Velocity Portal" at bounding box center [405, 268] width 213 height 20
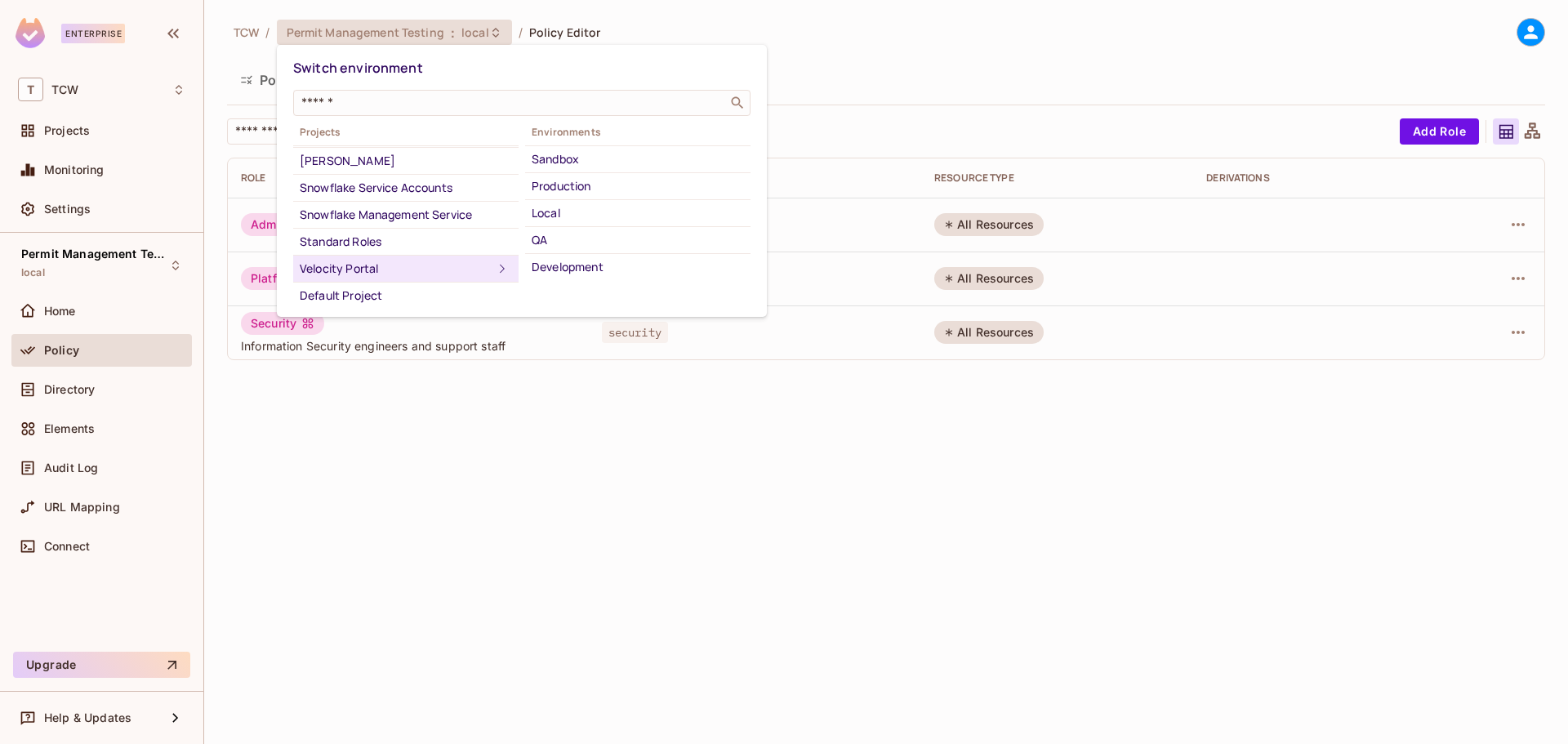
click at [401, 25] on div at bounding box center [784, 372] width 1568 height 744
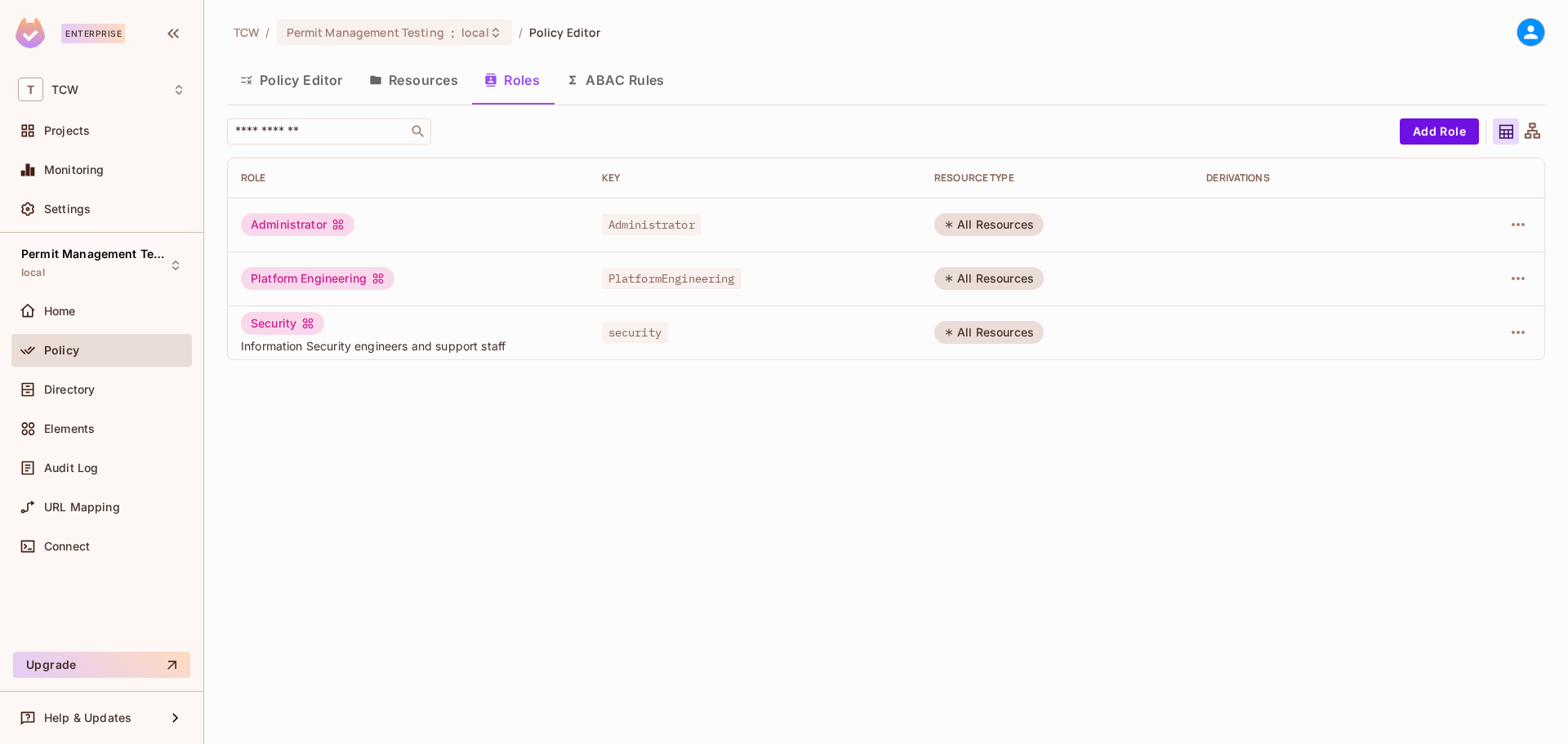
drag, startPoint x: 74, startPoint y: 129, endPoint x: 343, endPoint y: 443, distance: 413.5
click at [404, 499] on div "TCW / Permit Management Testing : local / Policy Editor Policy Editor Resources…" at bounding box center [886, 372] width 1364 height 744
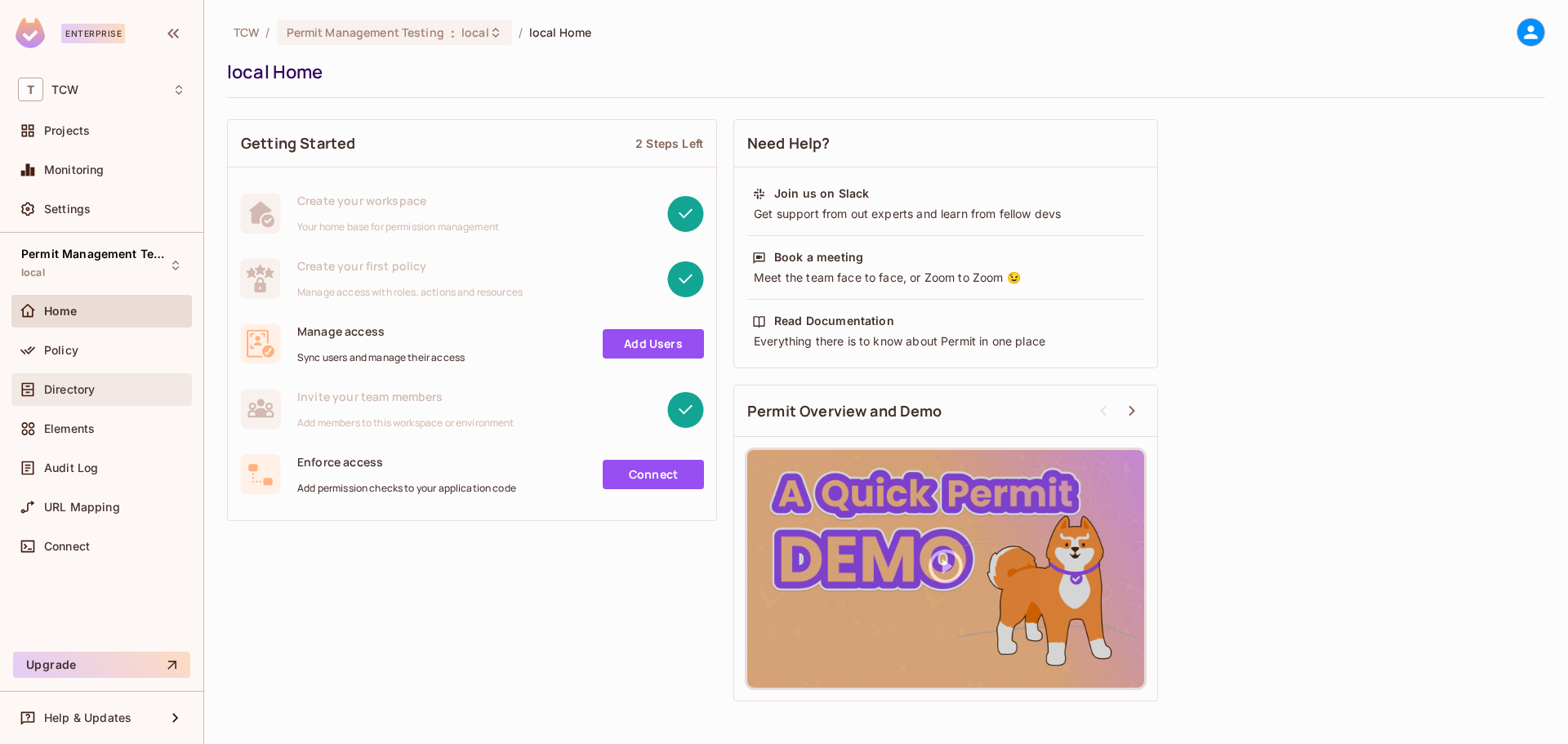
click at [77, 382] on span "Directory" at bounding box center [70, 389] width 51 height 13
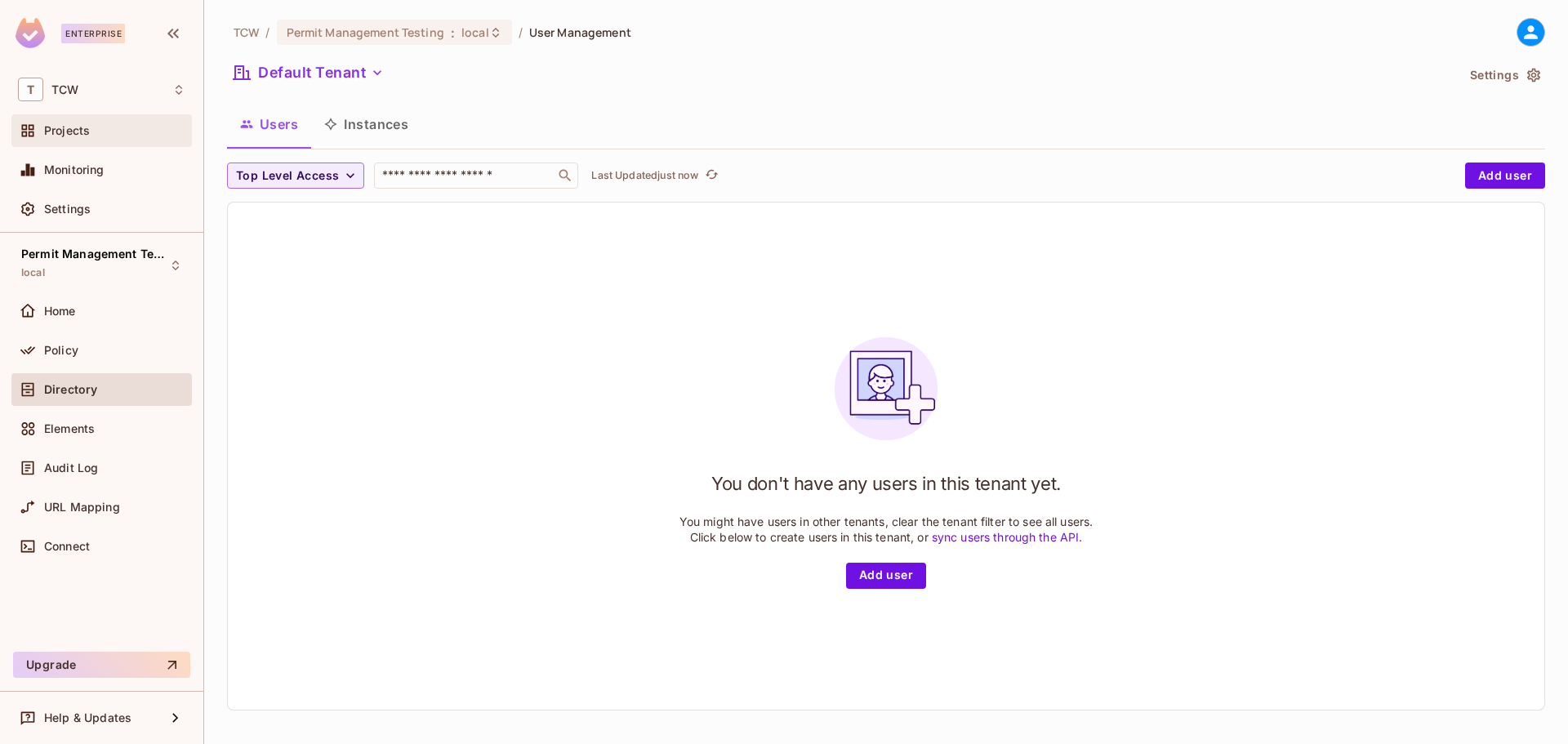
click at [76, 121] on div "Projects" at bounding box center [101, 130] width 167 height 20
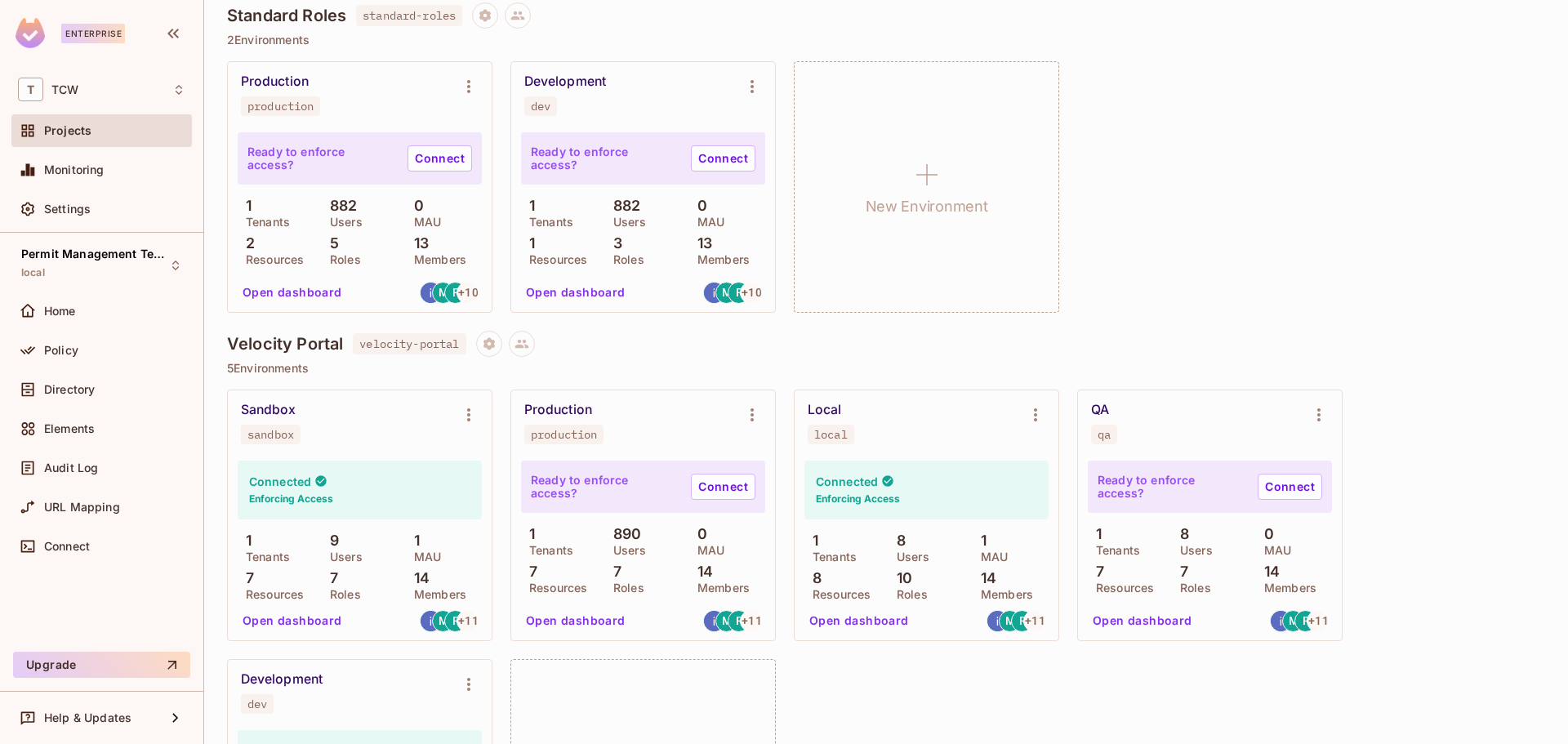
scroll to position [3671, 0]
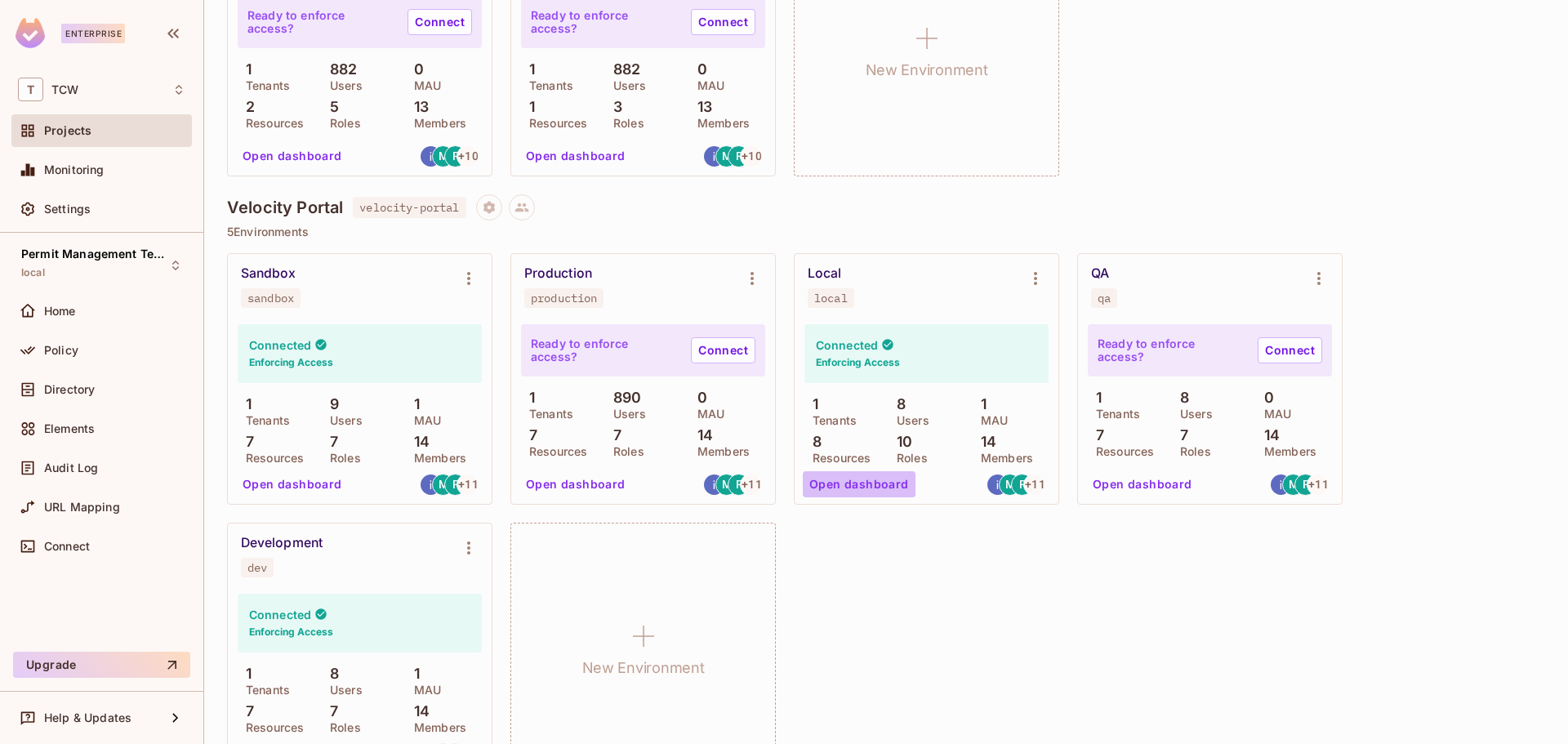
click at [876, 485] on button "Open dashboard" at bounding box center [859, 484] width 112 height 26
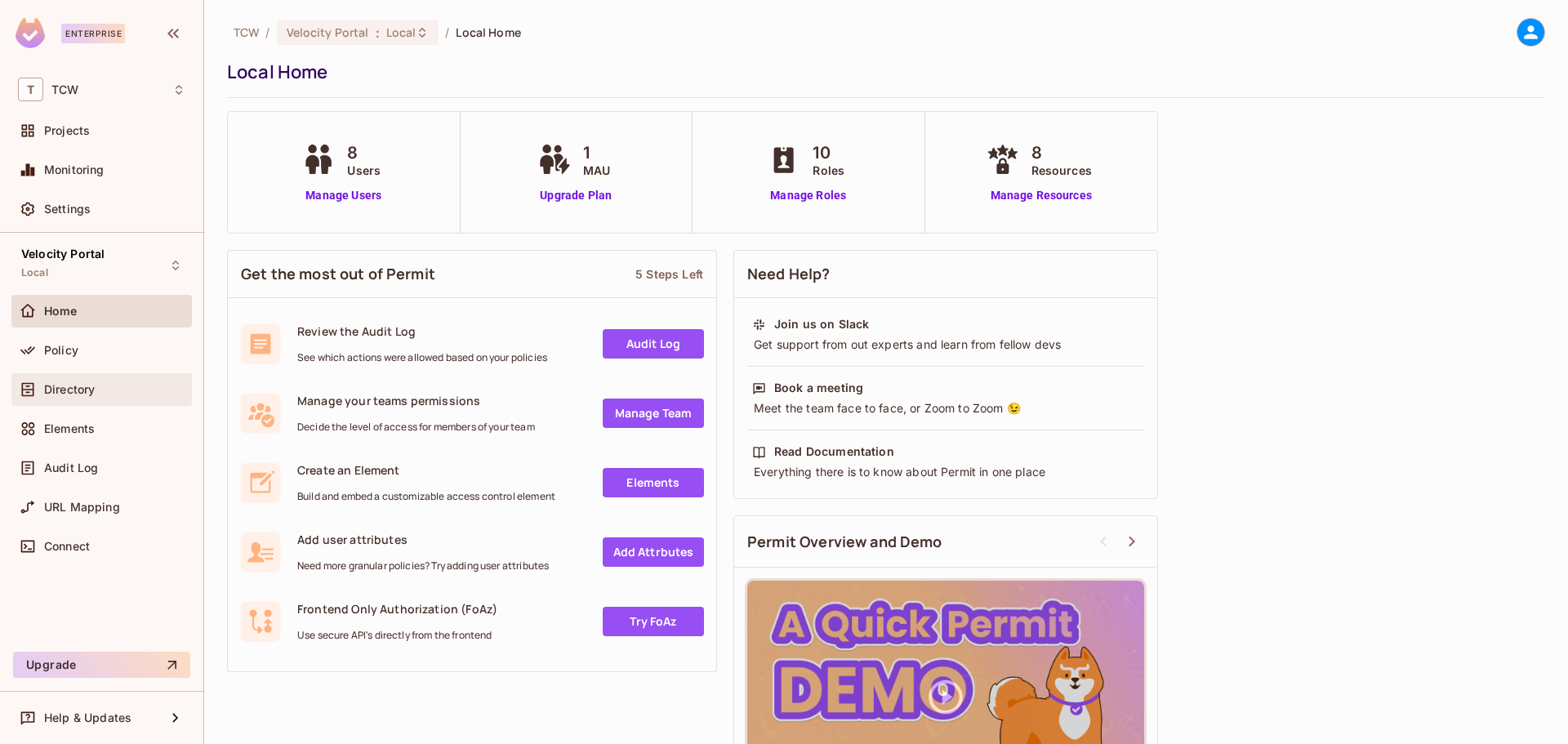
click at [85, 384] on span "Directory" at bounding box center [70, 389] width 51 height 13
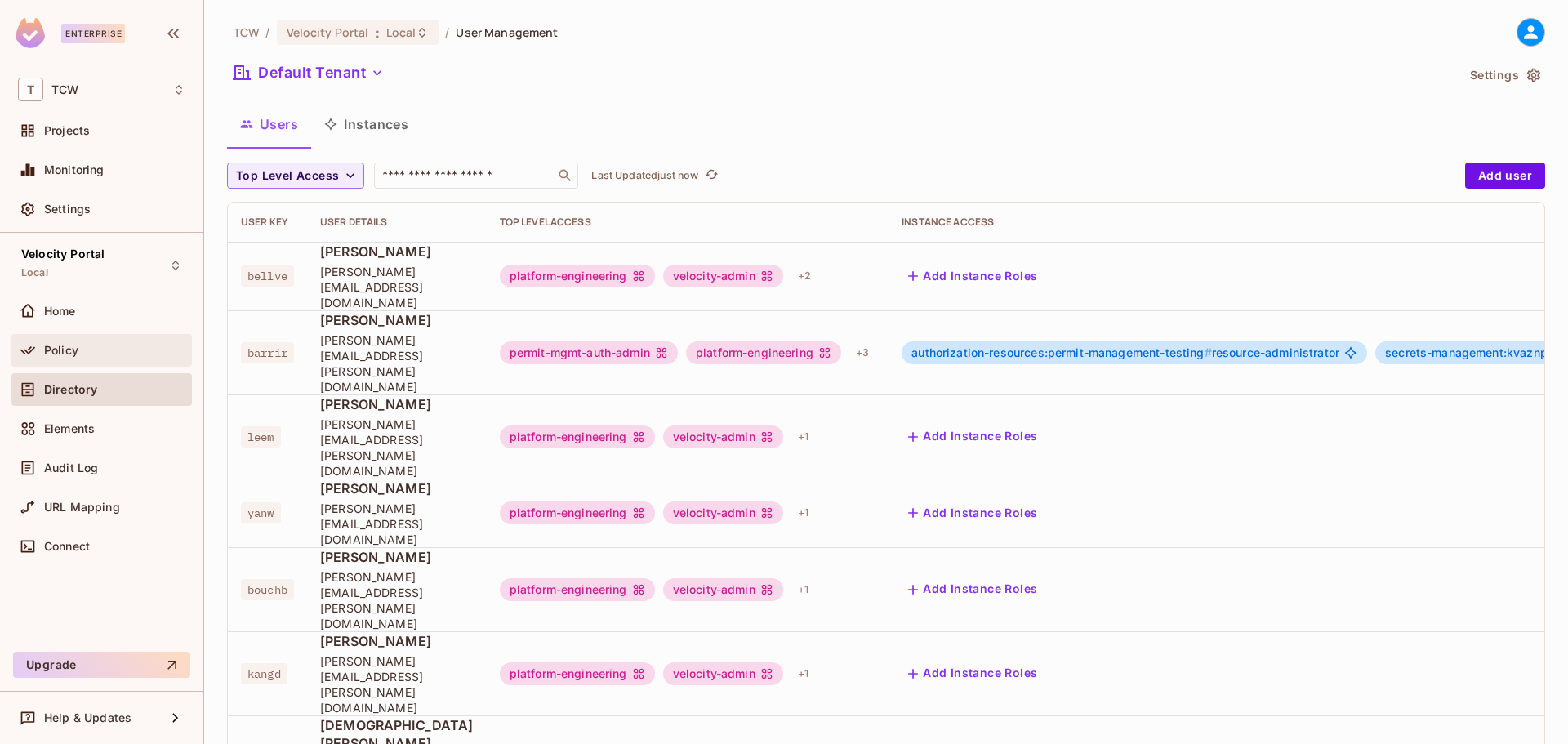
click at [83, 356] on div "Policy" at bounding box center [115, 350] width 142 height 13
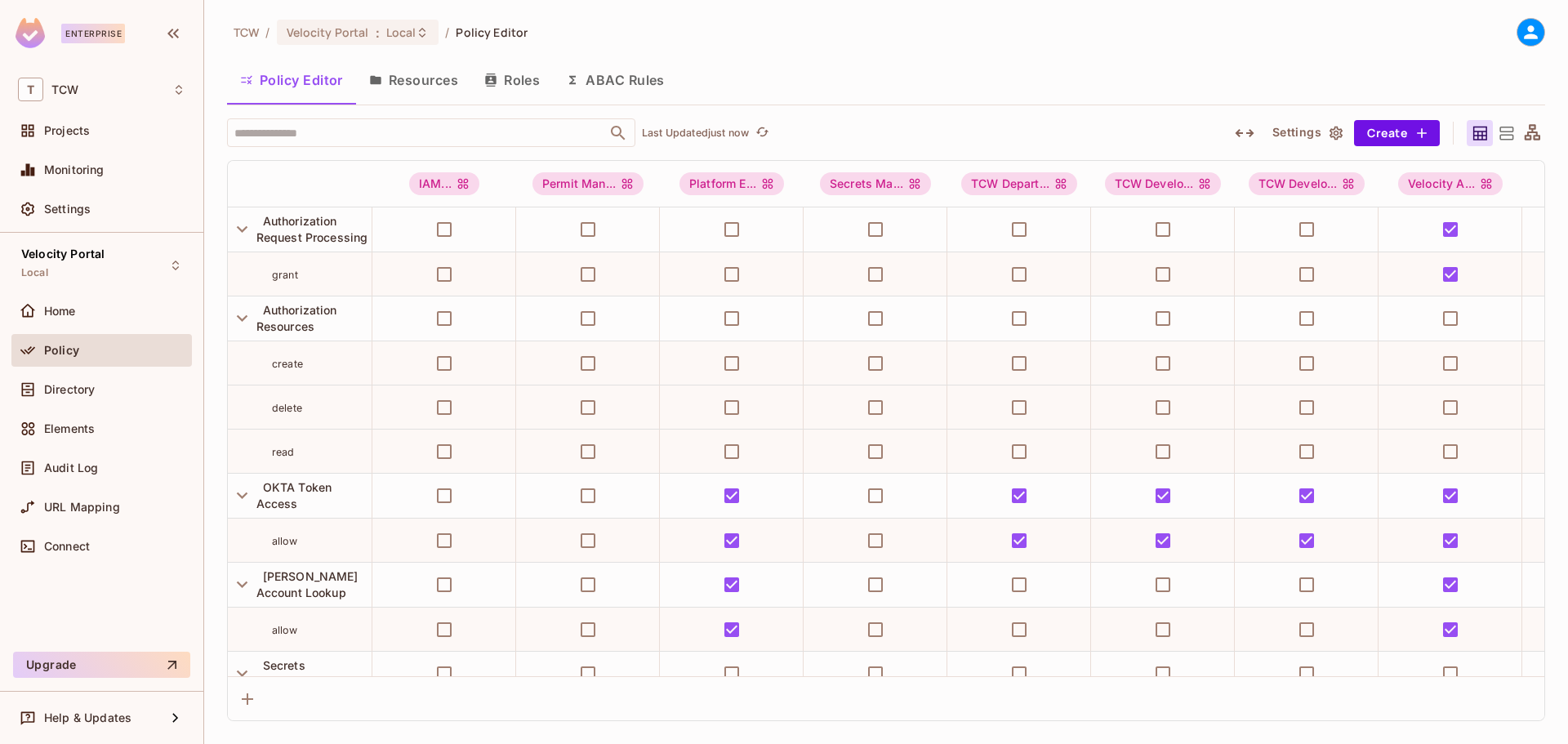
click at [523, 86] on button "Roles" at bounding box center [512, 79] width 81 height 41
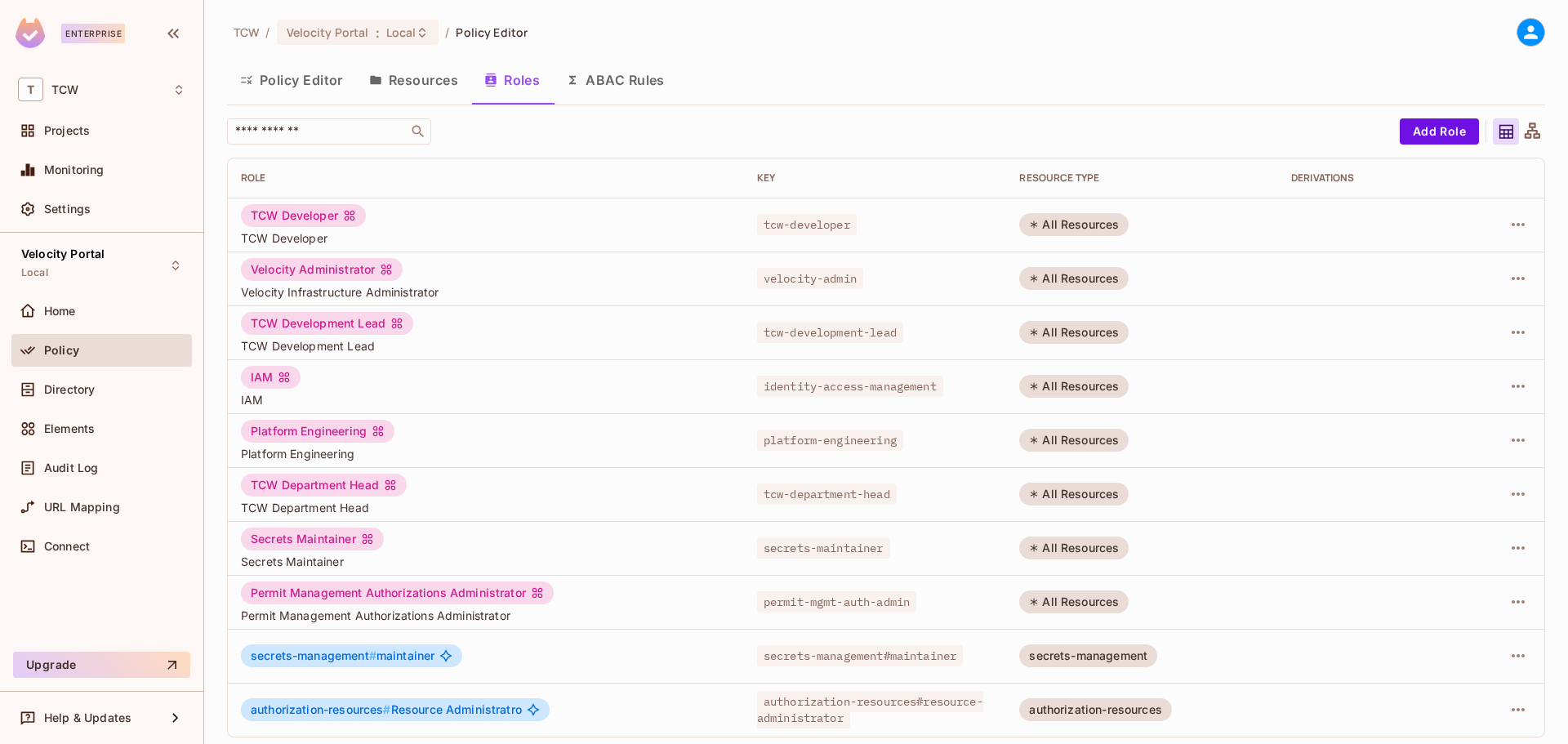
click at [1428, 113] on div "TCW / Velocity Portal : Local / Policy Editor Policy Editor Resources Roles ABA…" at bounding box center [885, 384] width 1318 height 733
click at [1421, 134] on button "Add Role" at bounding box center [1440, 131] width 79 height 26
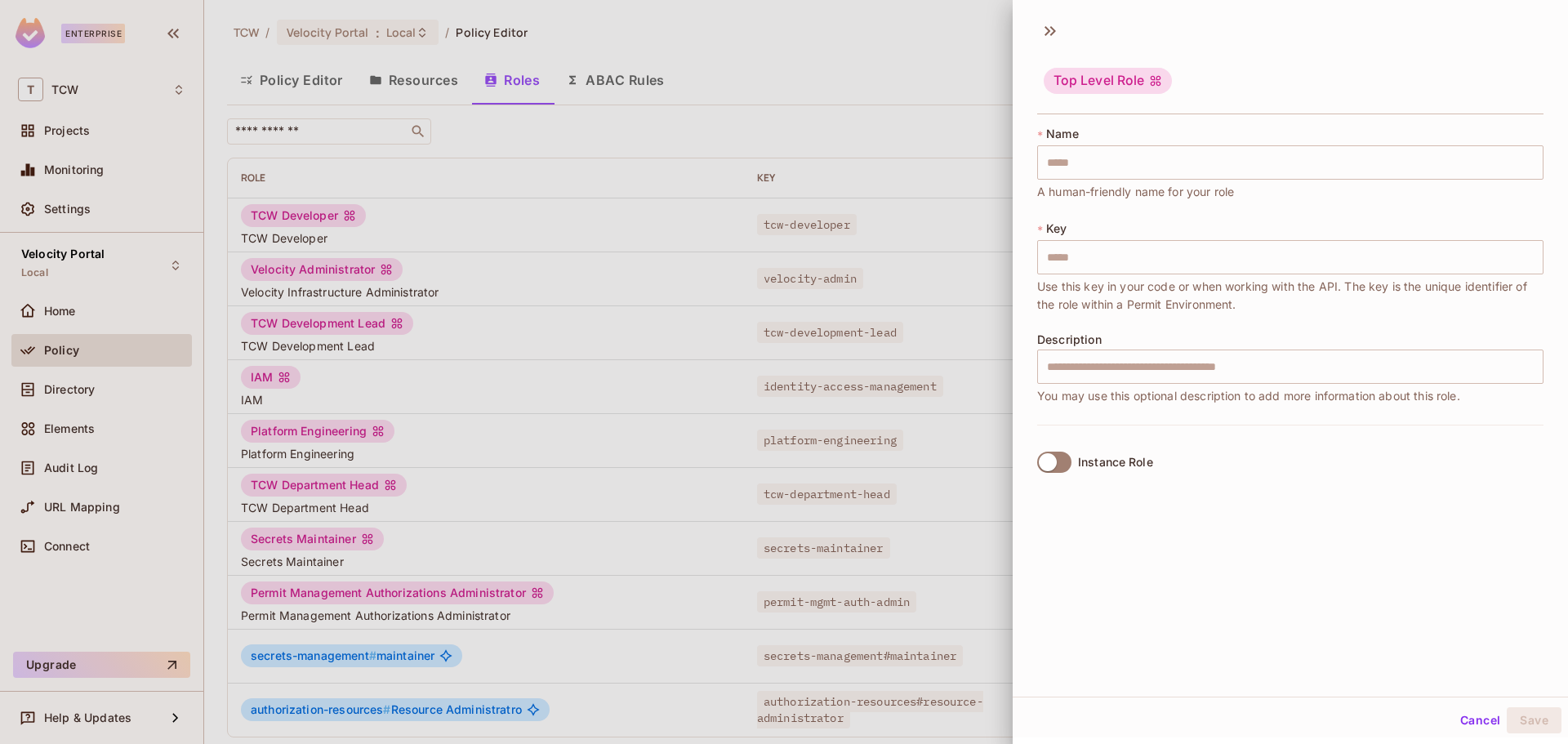
click at [942, 65] on div at bounding box center [784, 372] width 1568 height 744
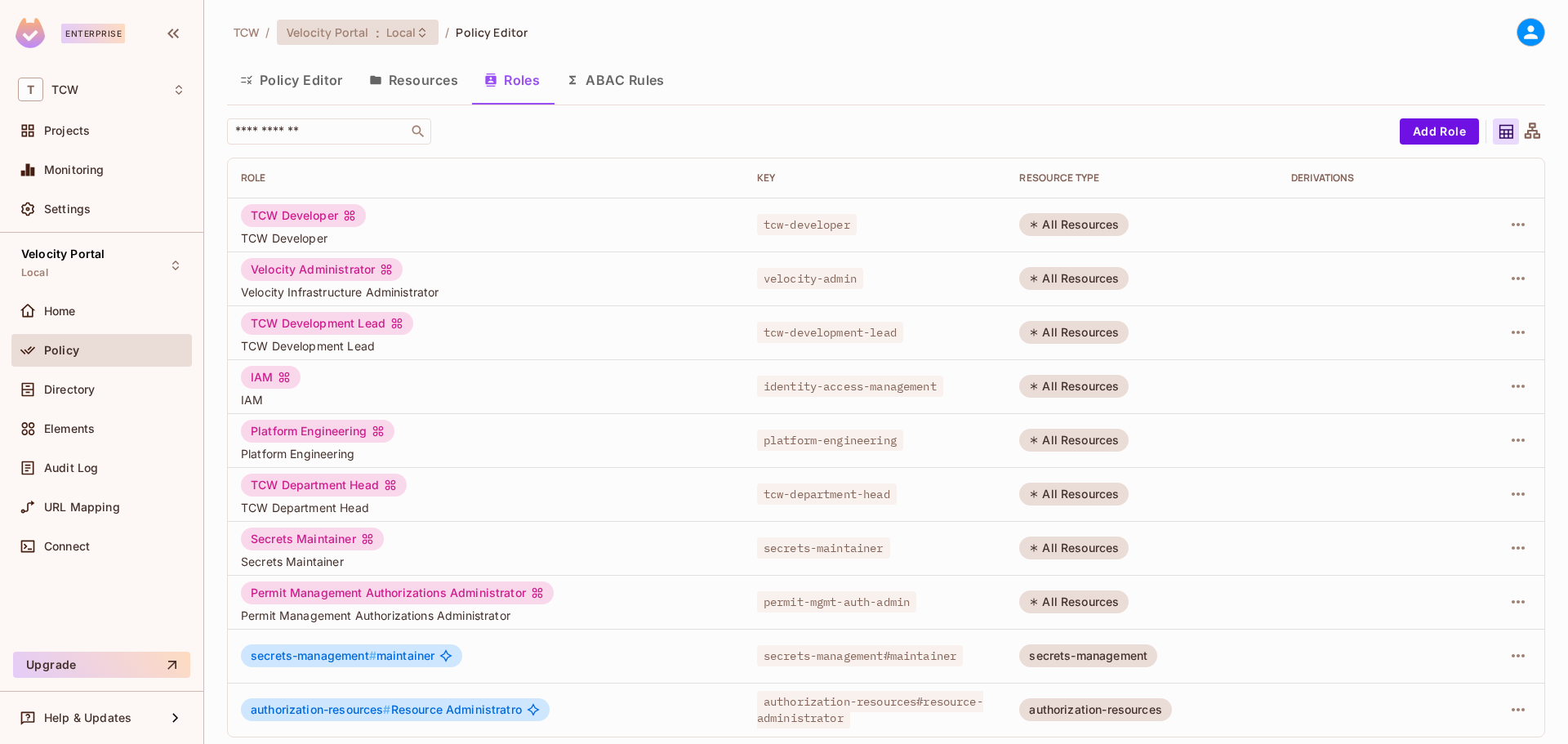
click at [400, 33] on span "Local" at bounding box center [401, 32] width 30 height 15
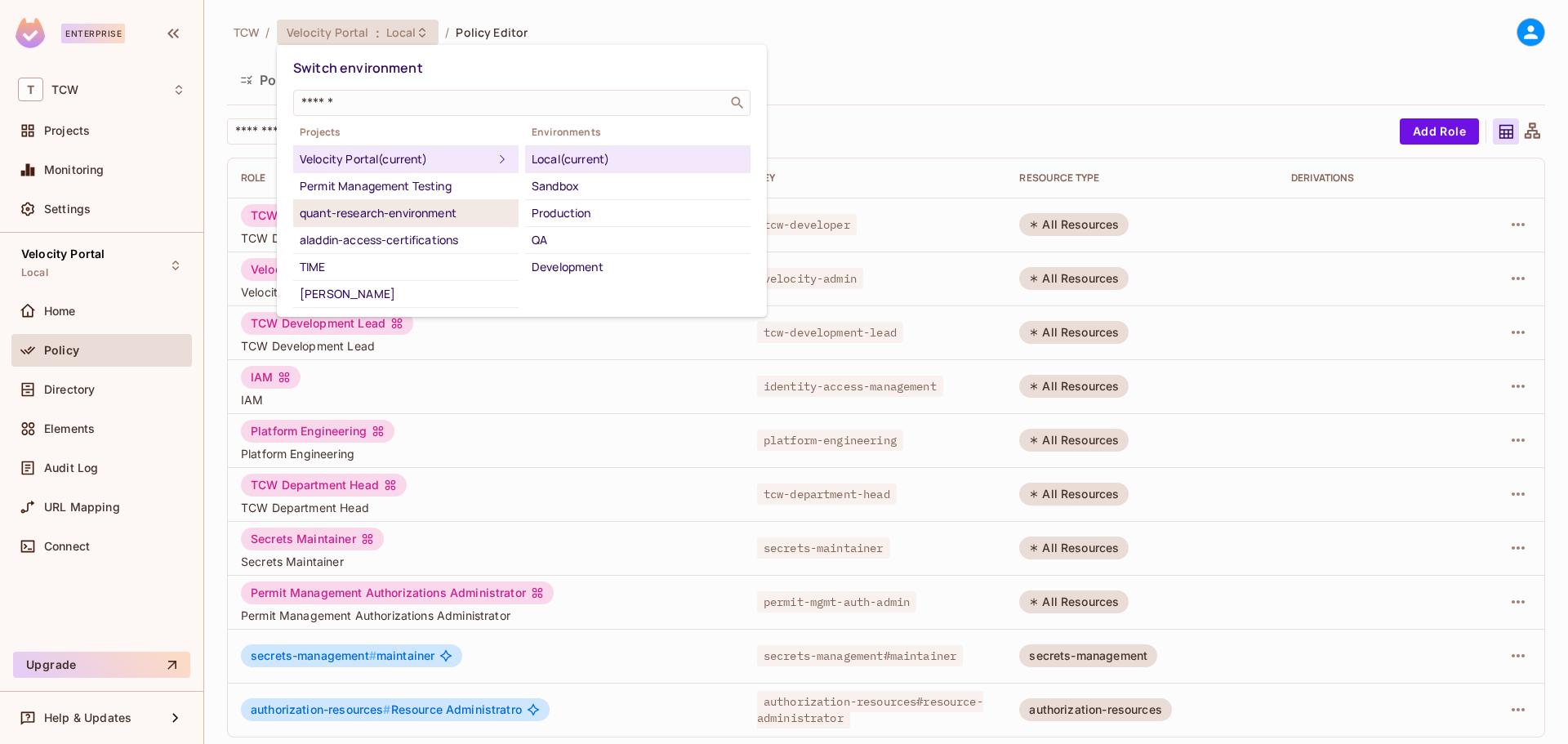
click at [398, 222] on div "quant-research-environment" at bounding box center [405, 212] width 213 height 20
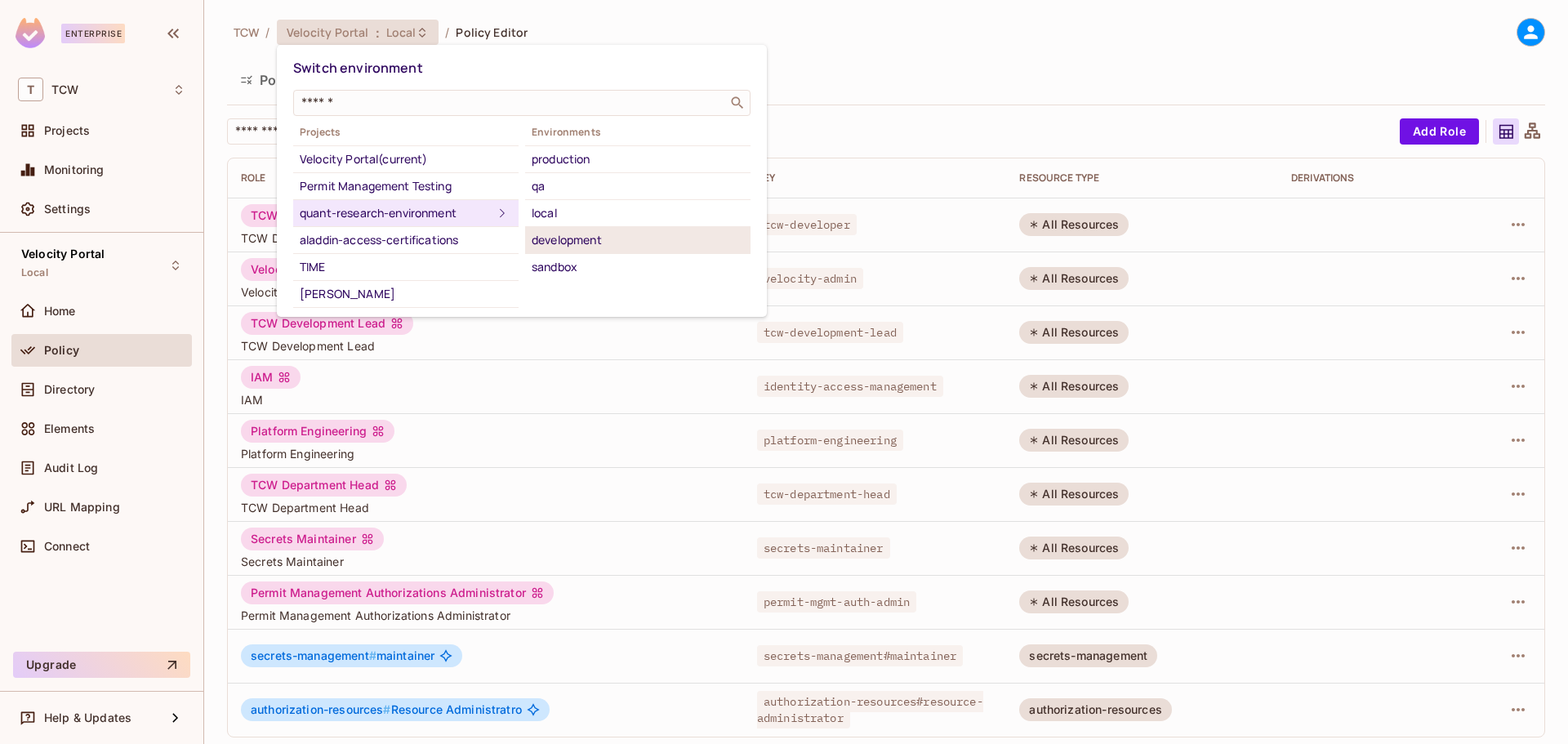
click at [595, 236] on div "development" at bounding box center [638, 240] width 213 height 20
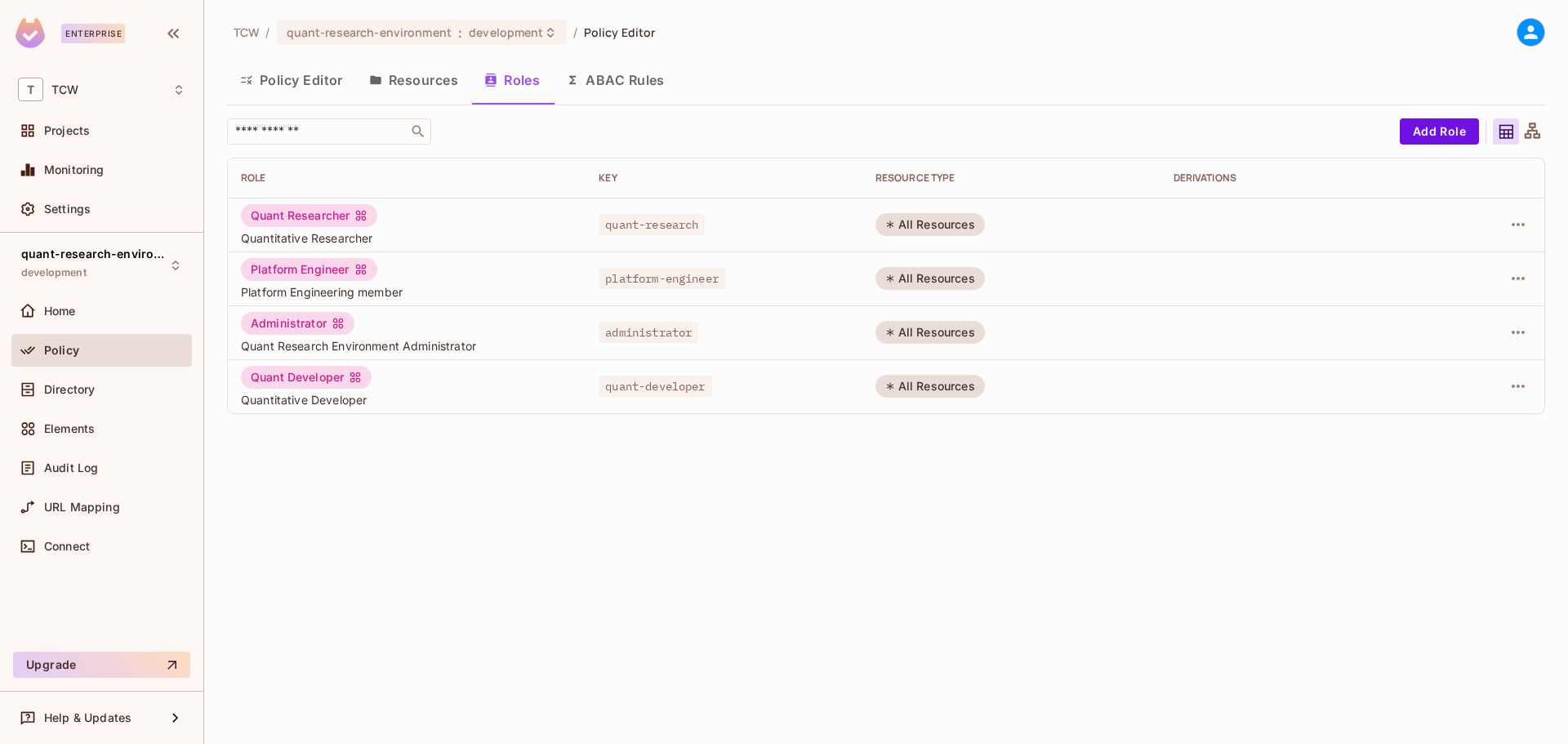
click at [314, 88] on button "Policy Editor" at bounding box center [291, 79] width 129 height 41
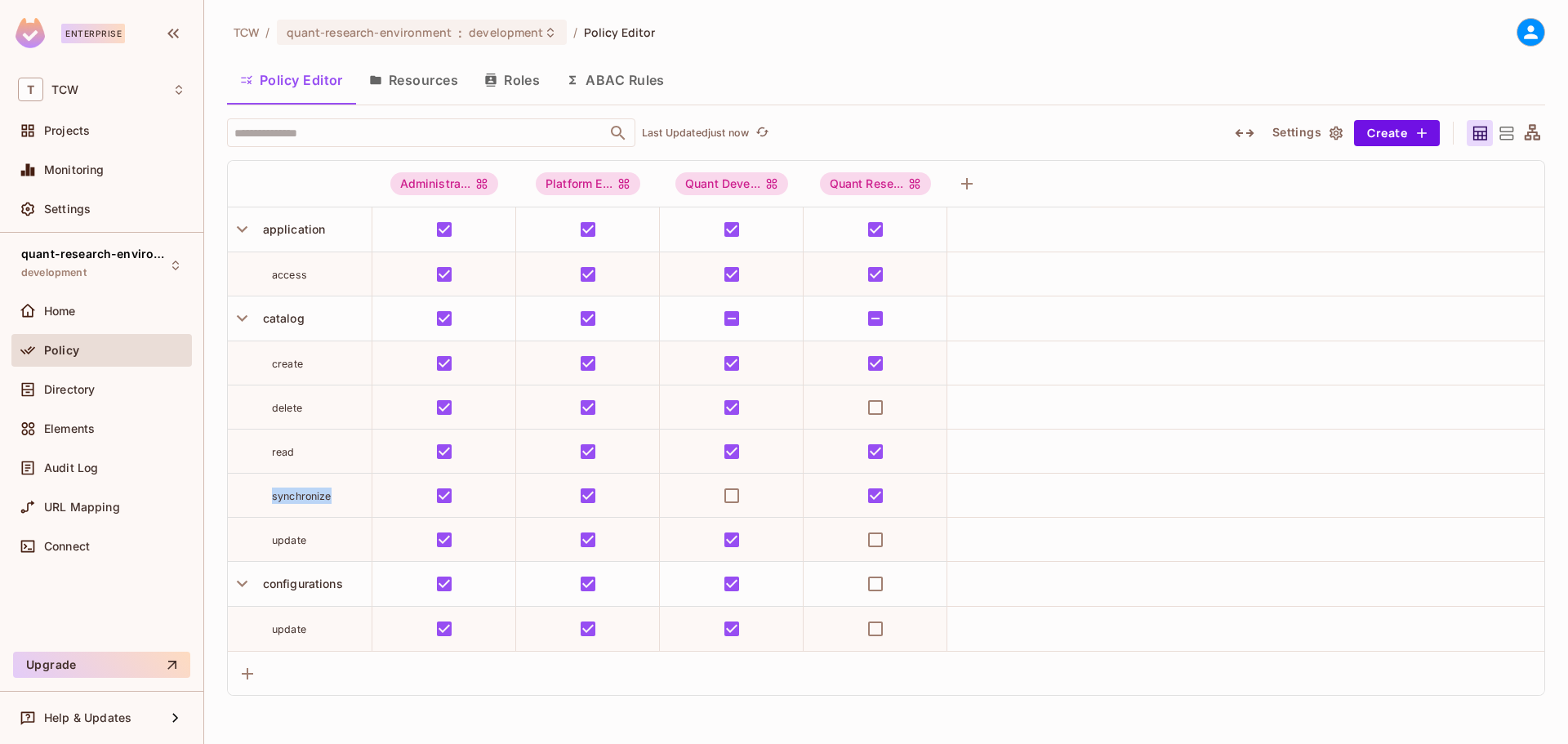
drag, startPoint x: 294, startPoint y: 506, endPoint x: 341, endPoint y: 507, distance: 47.0
click at [341, 507] on td "synchronize" at bounding box center [299, 495] width 145 height 44
click at [268, 632] on div "update" at bounding box center [299, 628] width 144 height 16
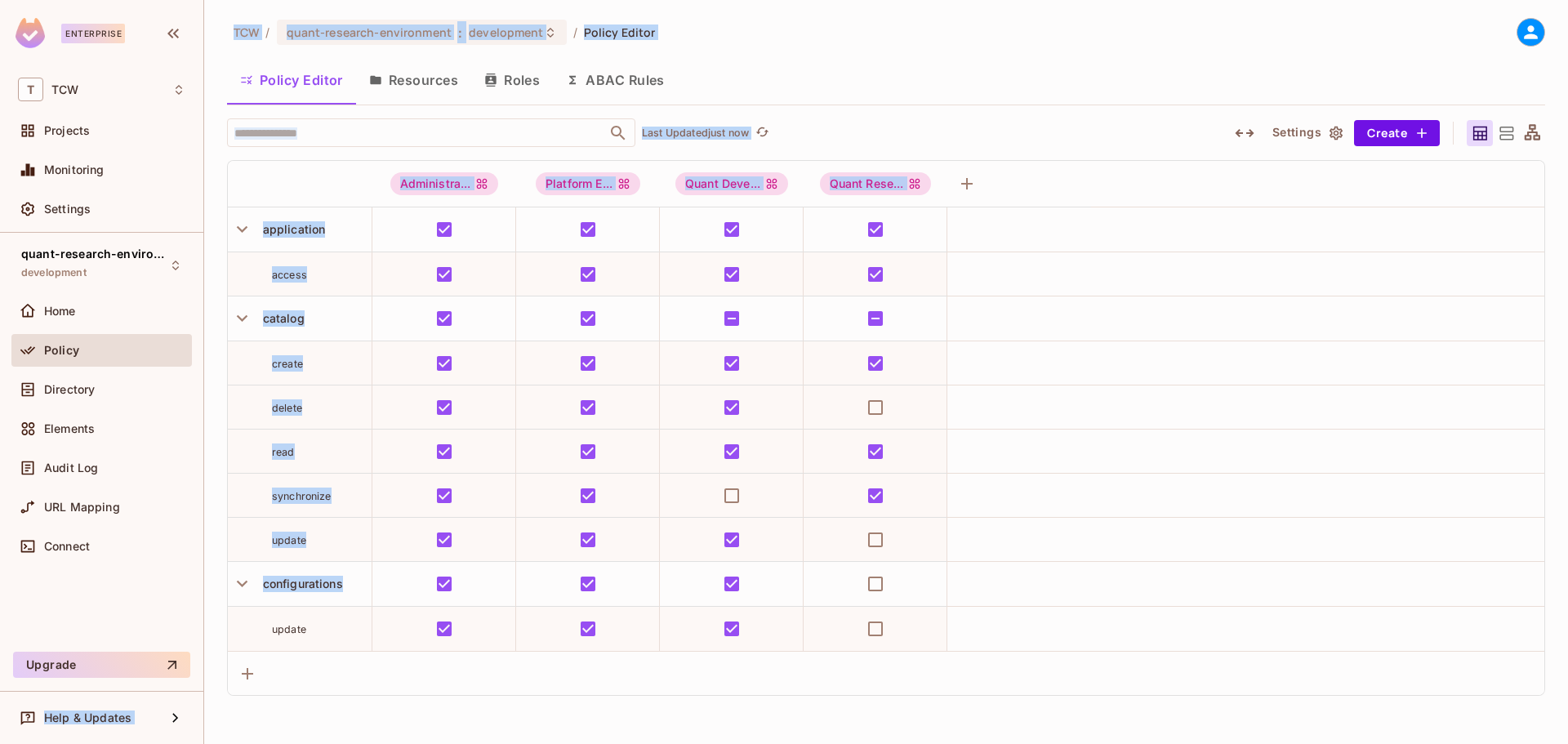
drag, startPoint x: 256, startPoint y: 626, endPoint x: 247, endPoint y: 620, distance: 10.8
click at [196, 625] on div "Enterprise T TCW Projects Monitoring Settings quant-research-environment develo…" at bounding box center [784, 372] width 1568 height 744
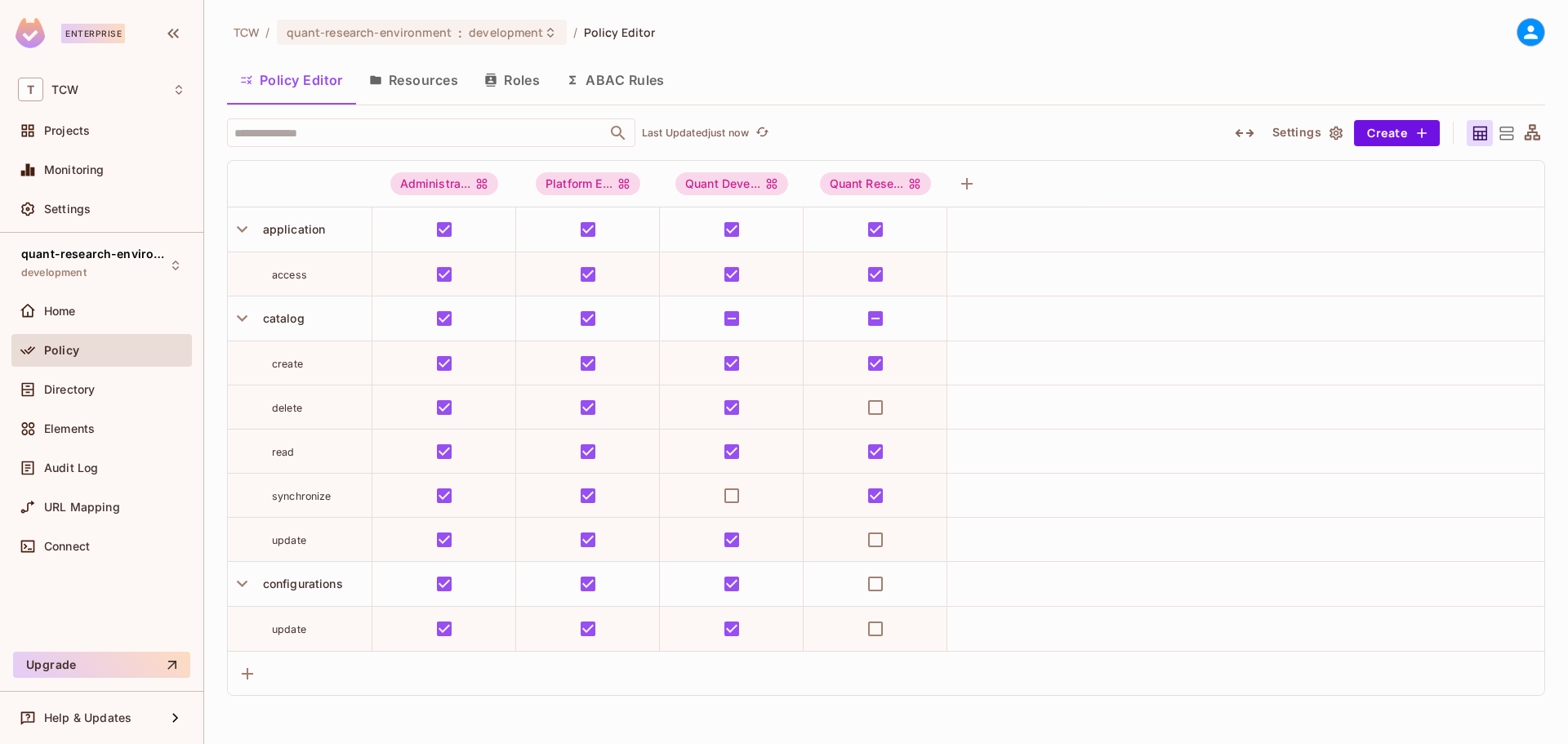
drag, startPoint x: 310, startPoint y: 606, endPoint x: 703, endPoint y: 376, distance: 455.4
click at [312, 606] on td "update" at bounding box center [299, 628] width 145 height 44
